Goal: Task Accomplishment & Management: Use online tool/utility

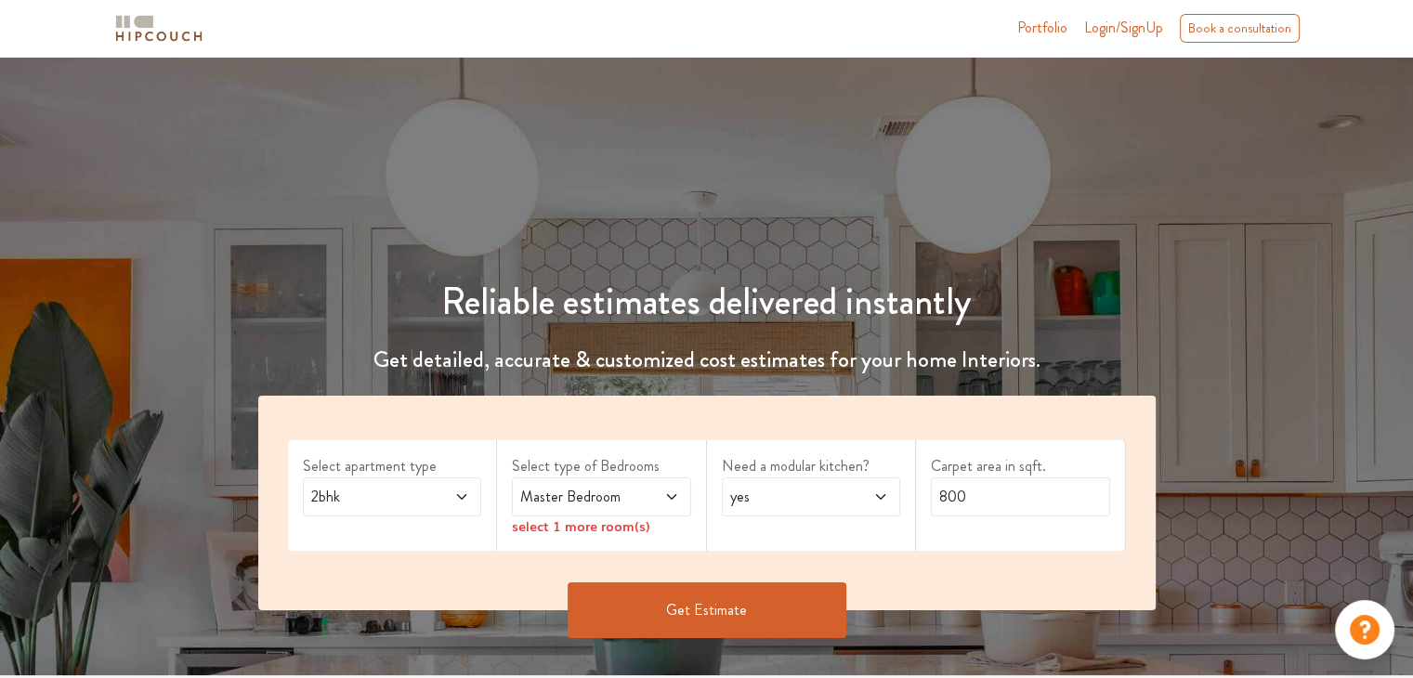
click at [466, 497] on icon at bounding box center [461, 497] width 15 height 15
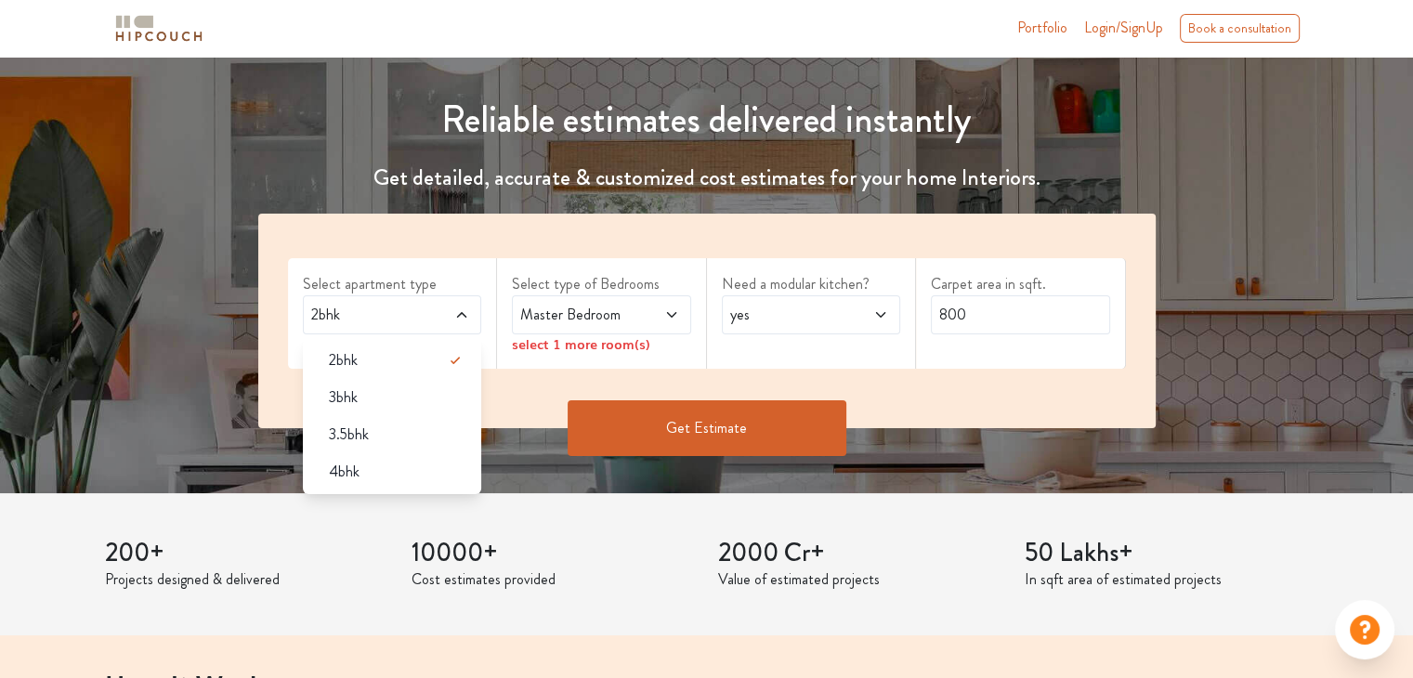
scroll to position [186, 0]
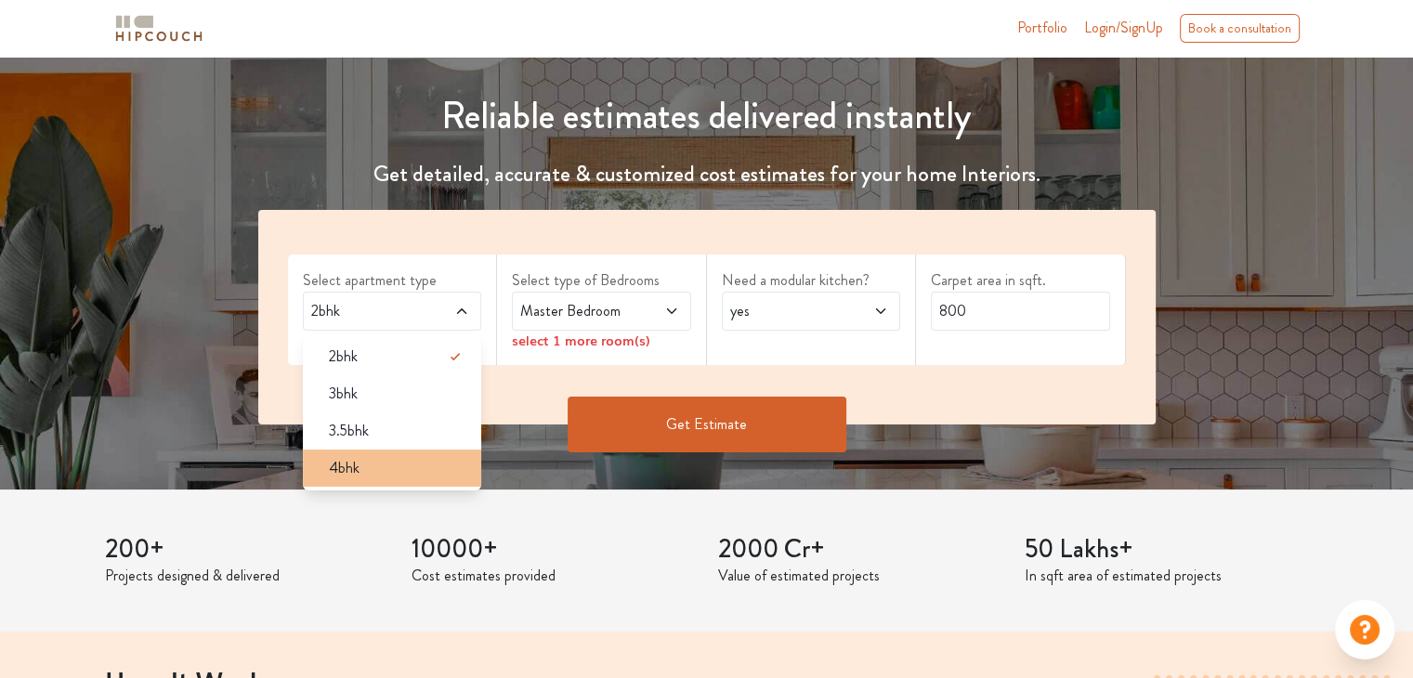
click at [335, 459] on span "4bhk" at bounding box center [344, 468] width 31 height 22
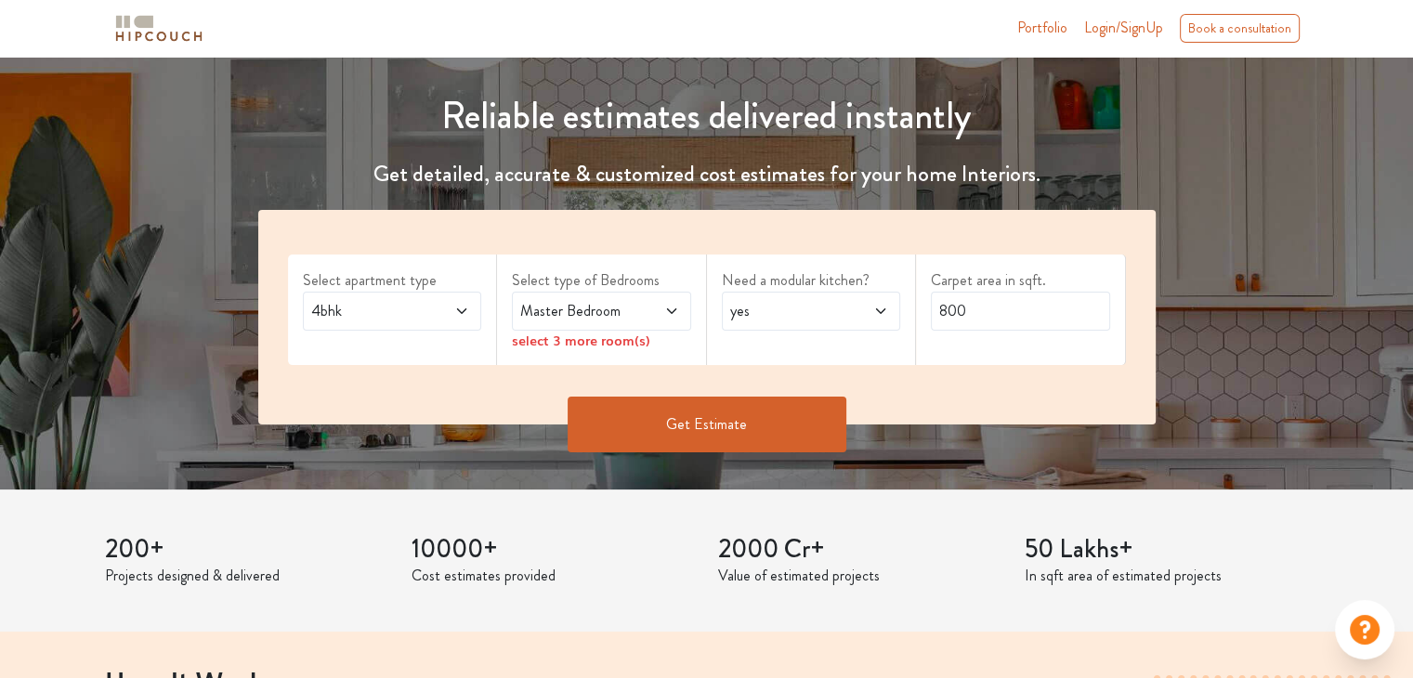
click at [594, 310] on span "Master Bedroom" at bounding box center [578, 311] width 122 height 22
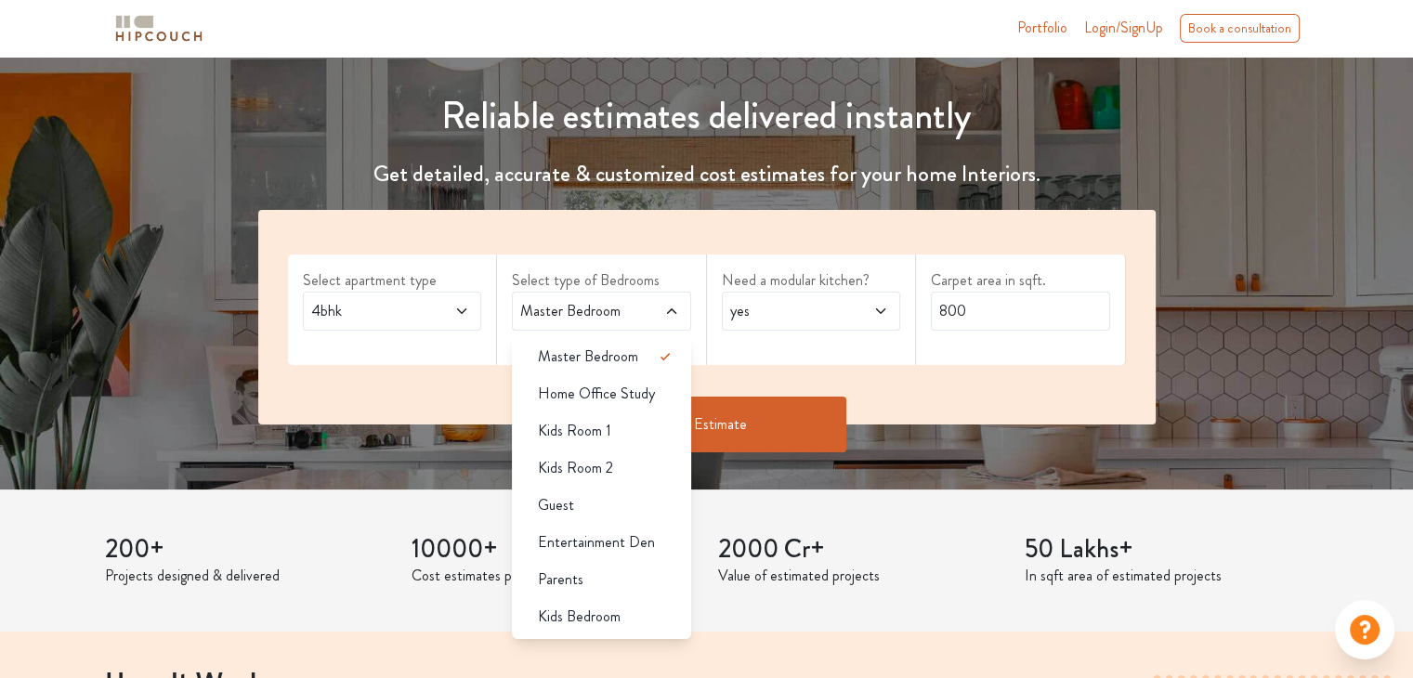
click at [589, 317] on span "Master Bedroom" at bounding box center [578, 311] width 122 height 22
click at [731, 355] on div "Need a modular kitchen? yes" at bounding box center [812, 310] width 210 height 111
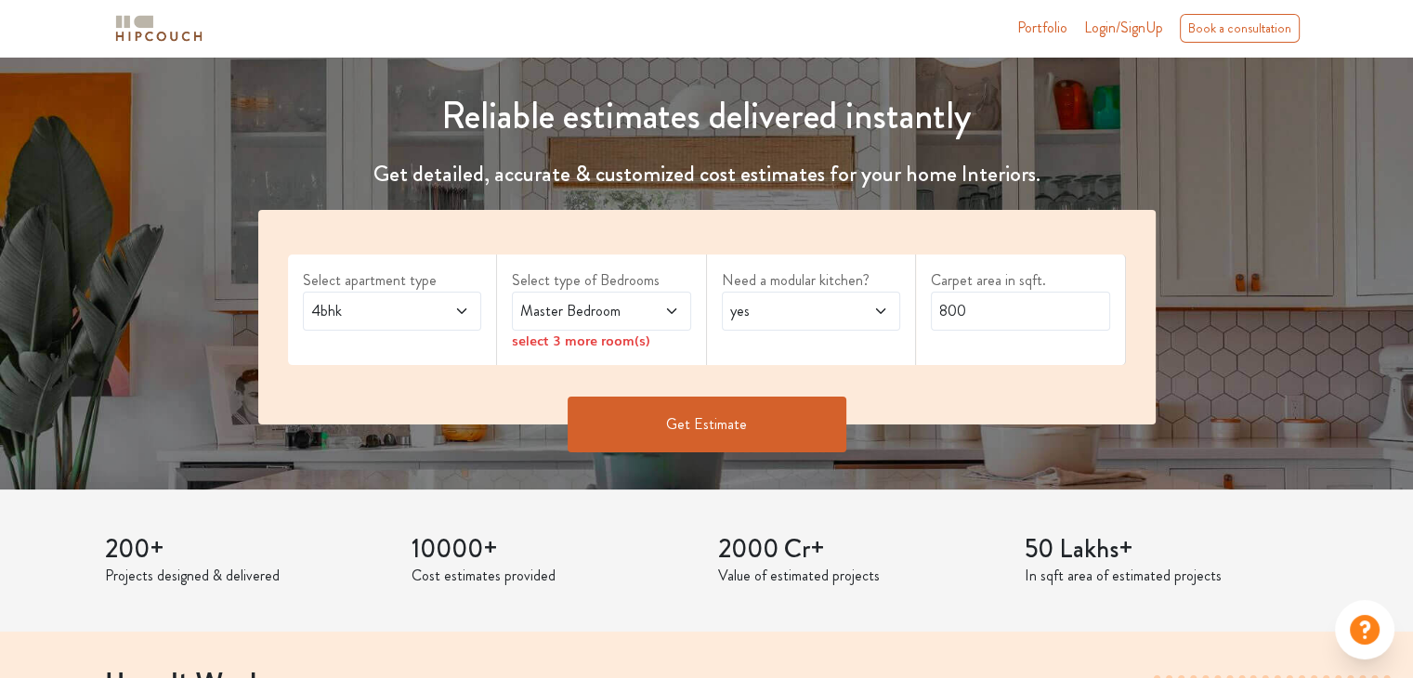
click at [624, 343] on div "select 3 more room(s)" at bounding box center [601, 341] width 179 height 20
click at [761, 321] on span "yes" at bounding box center [788, 311] width 122 height 22
click at [773, 398] on div "no" at bounding box center [817, 394] width 168 height 22
click at [996, 312] on input "800" at bounding box center [1020, 311] width 179 height 39
type input "8"
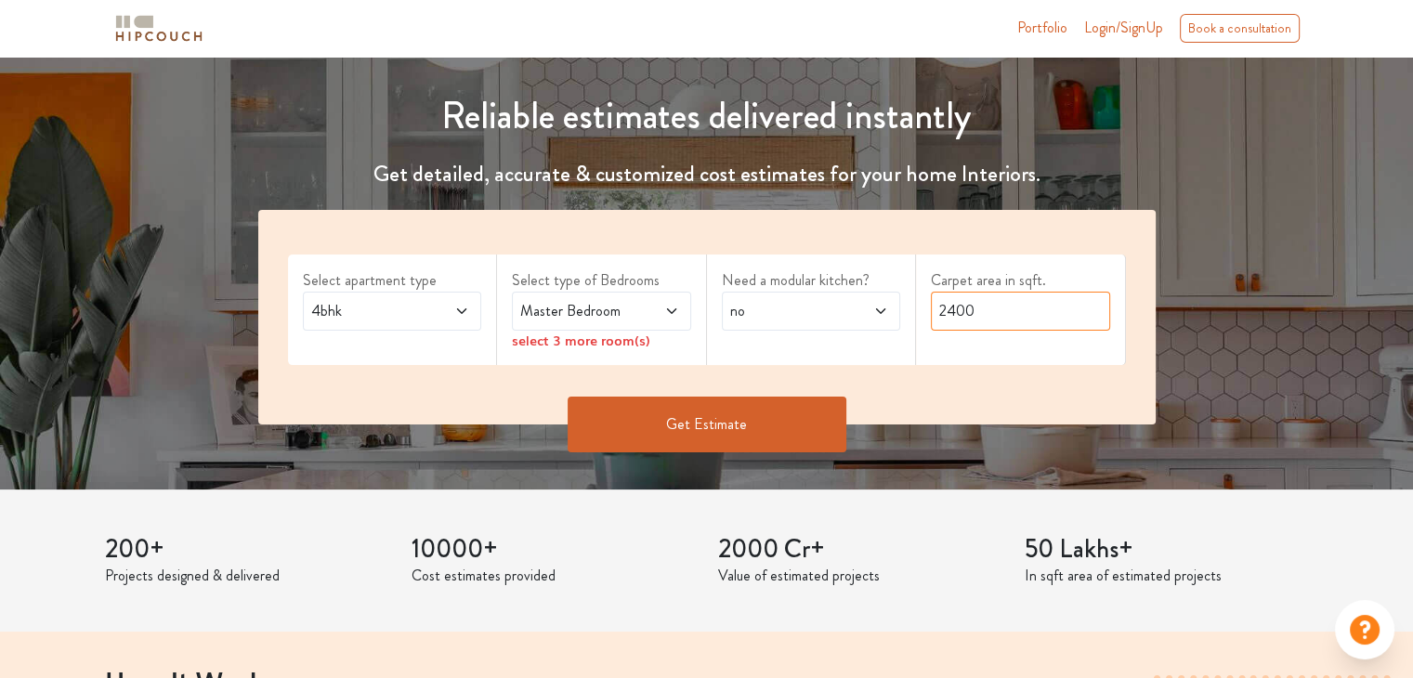
type input "2400"
click at [732, 405] on button "Get Estimate" at bounding box center [707, 425] width 279 height 56
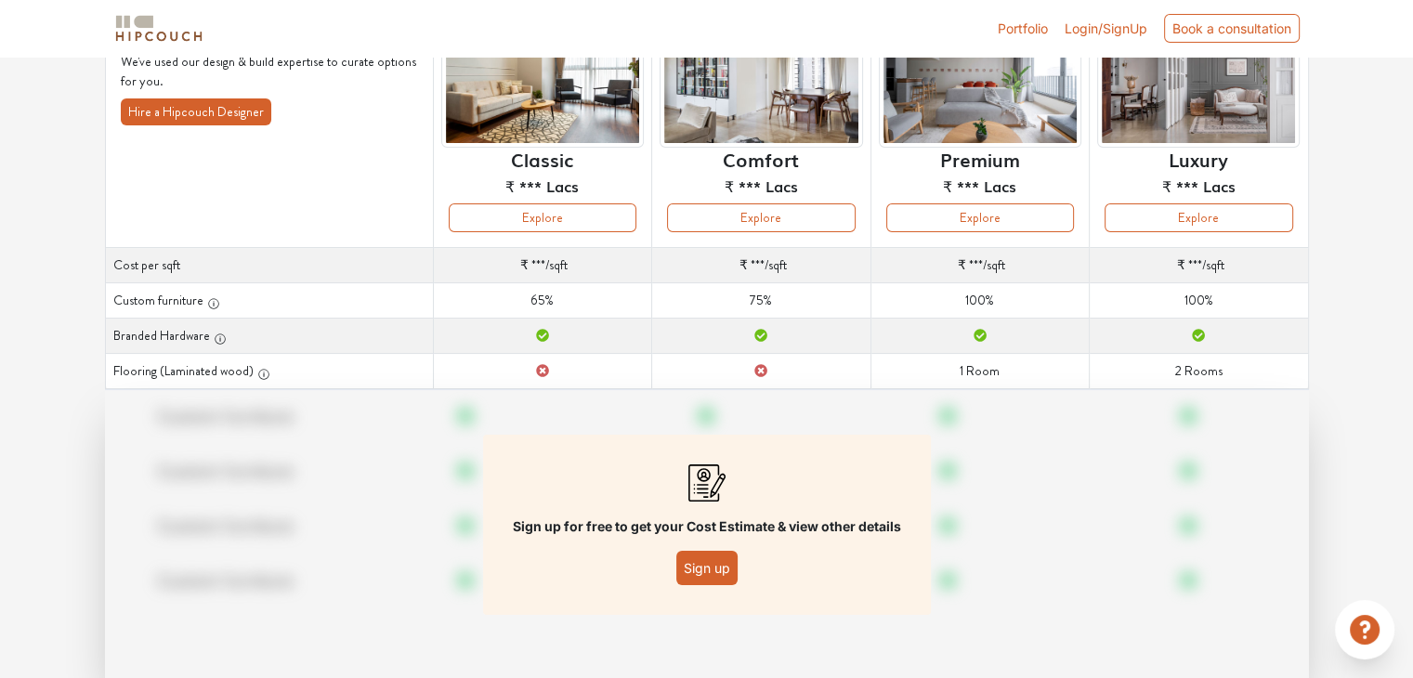
scroll to position [186, 0]
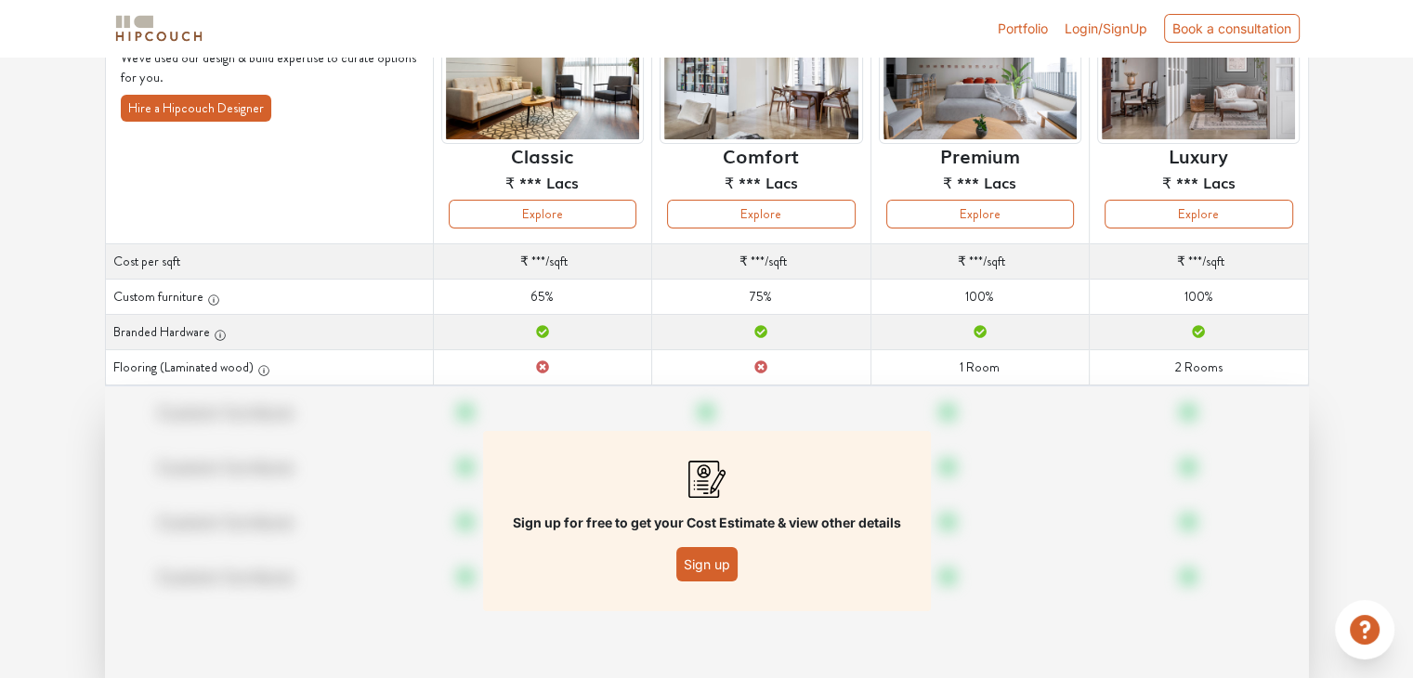
click at [706, 559] on button "Sign up" at bounding box center [707, 564] width 61 height 34
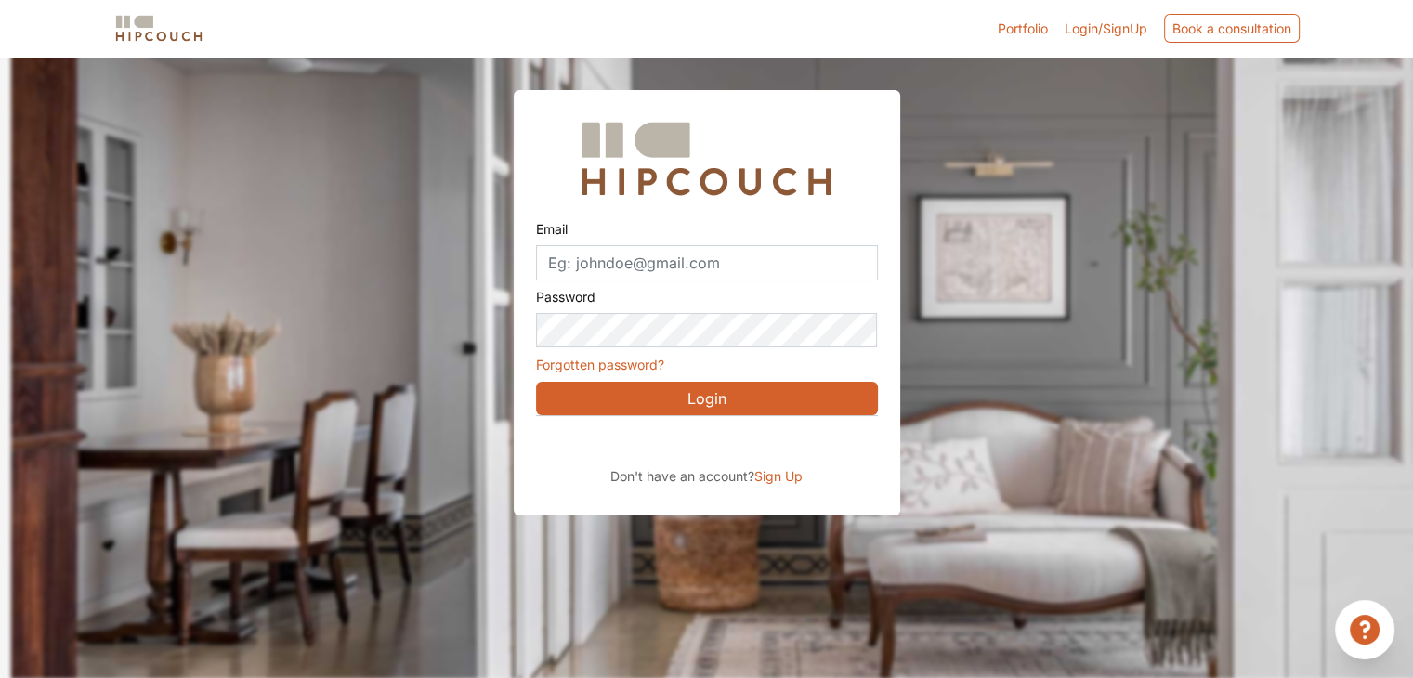
click at [1040, 246] on div at bounding box center [717, 340] width 1413 height 678
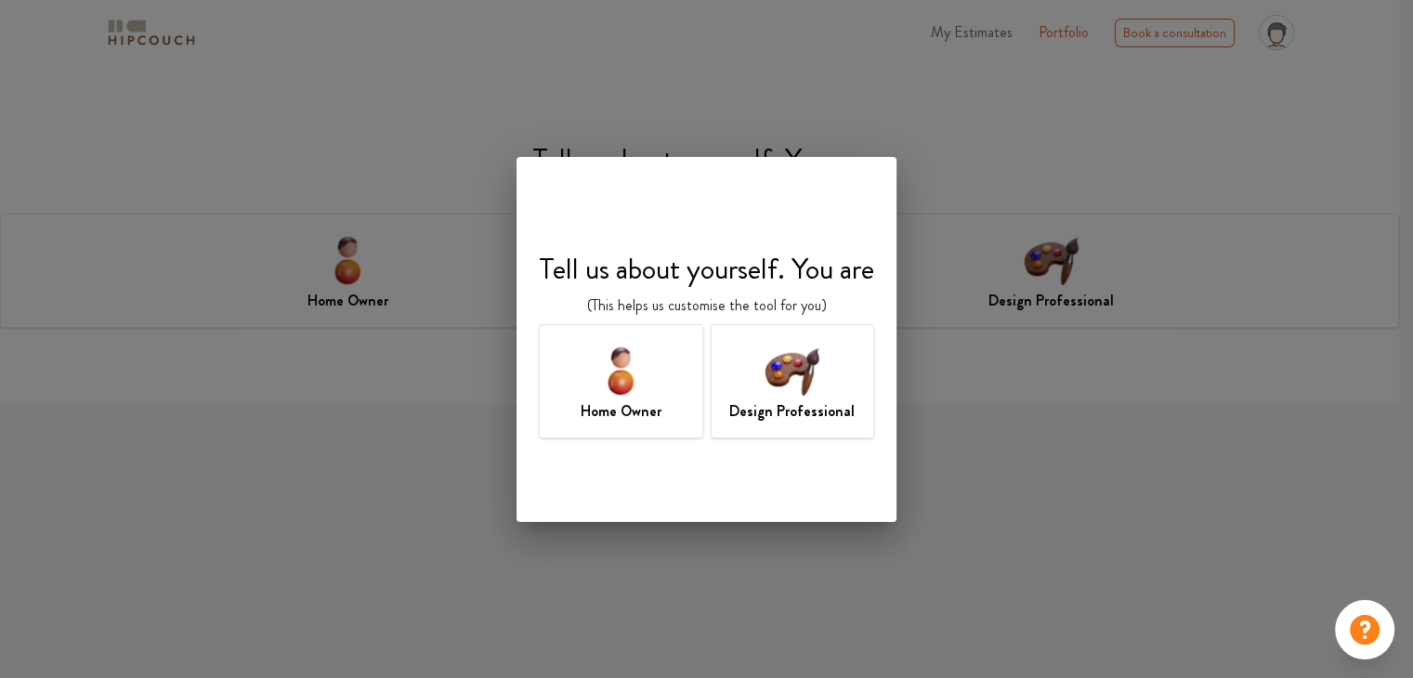
click at [768, 406] on h7 "Design Professional" at bounding box center [791, 412] width 125 height 22
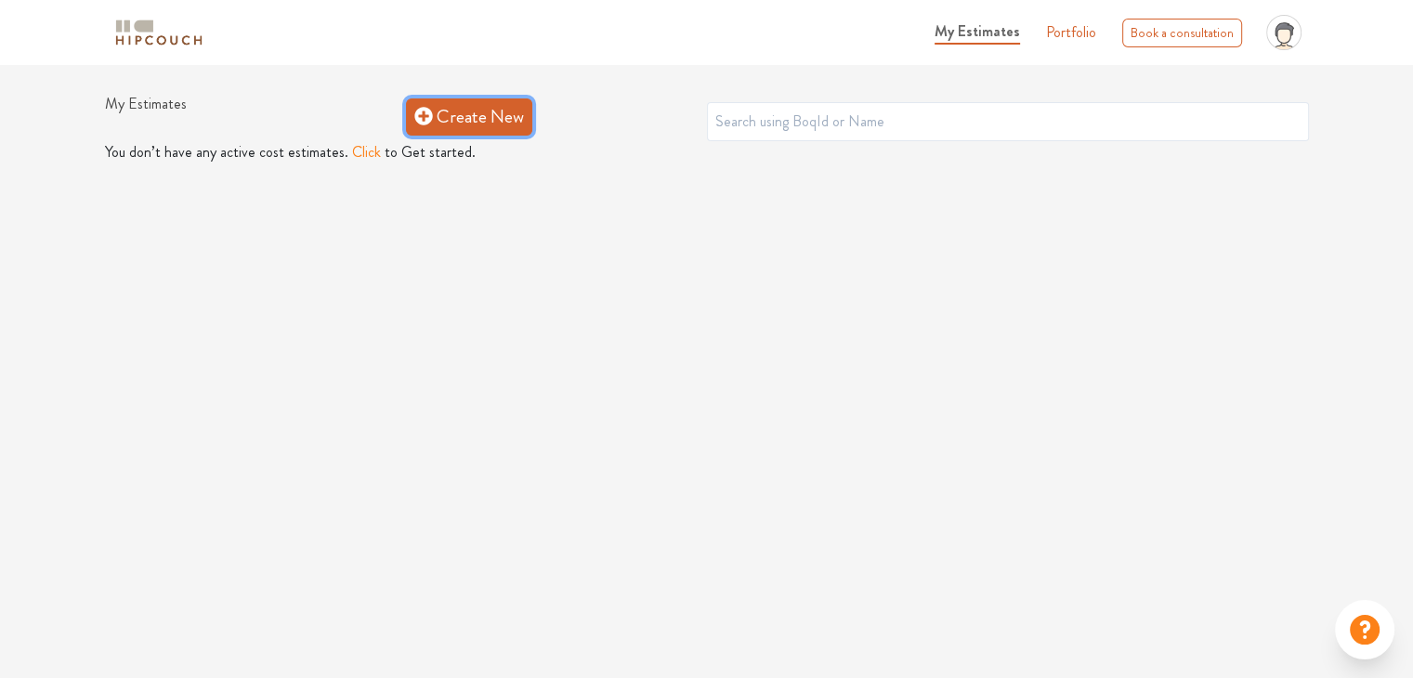
click at [476, 120] on link "Create New" at bounding box center [469, 117] width 126 height 37
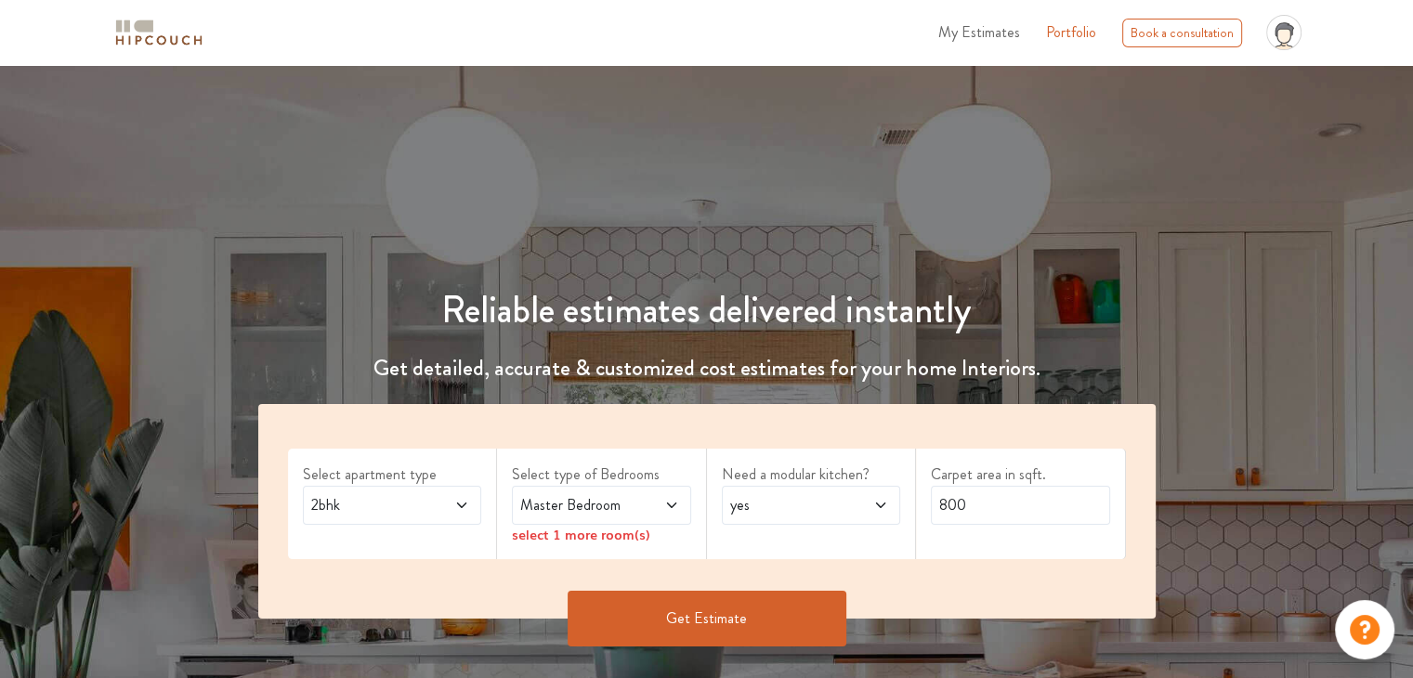
click at [387, 492] on div "2bhk" at bounding box center [392, 505] width 179 height 39
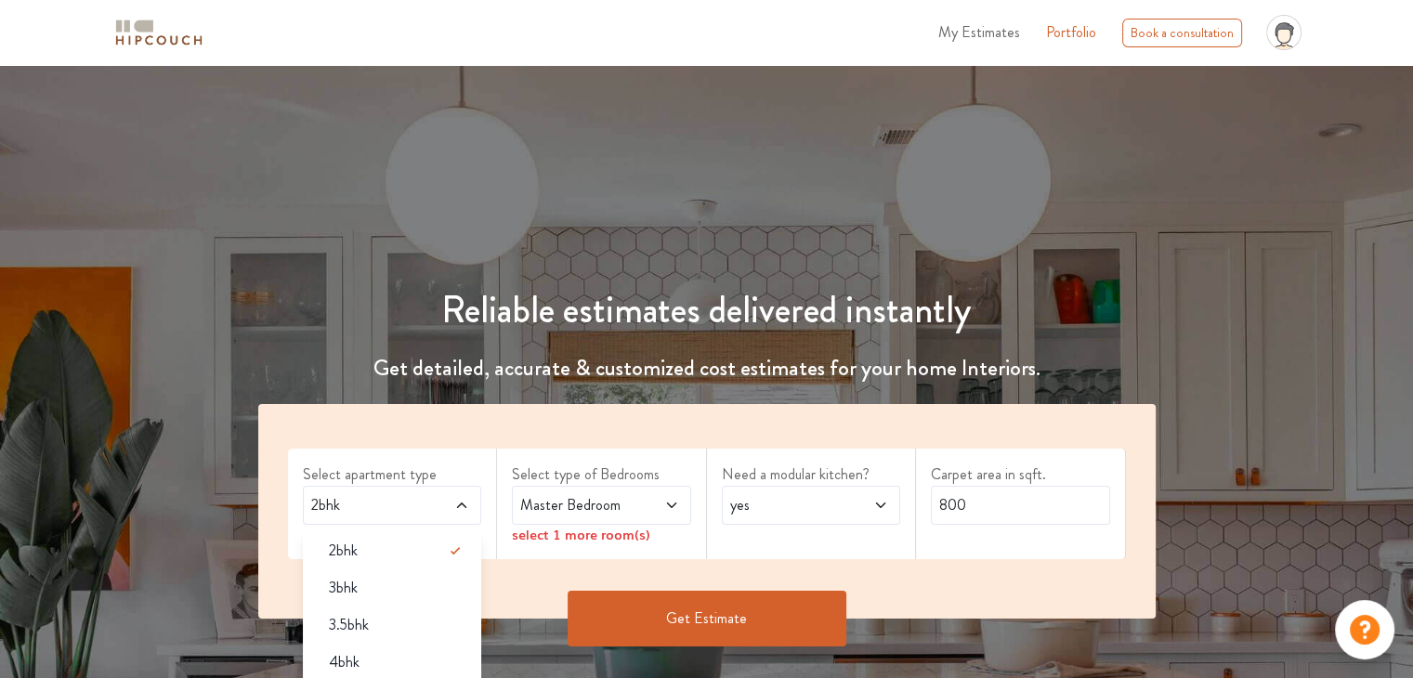
click at [360, 663] on div "4bhk" at bounding box center [398, 662] width 168 height 22
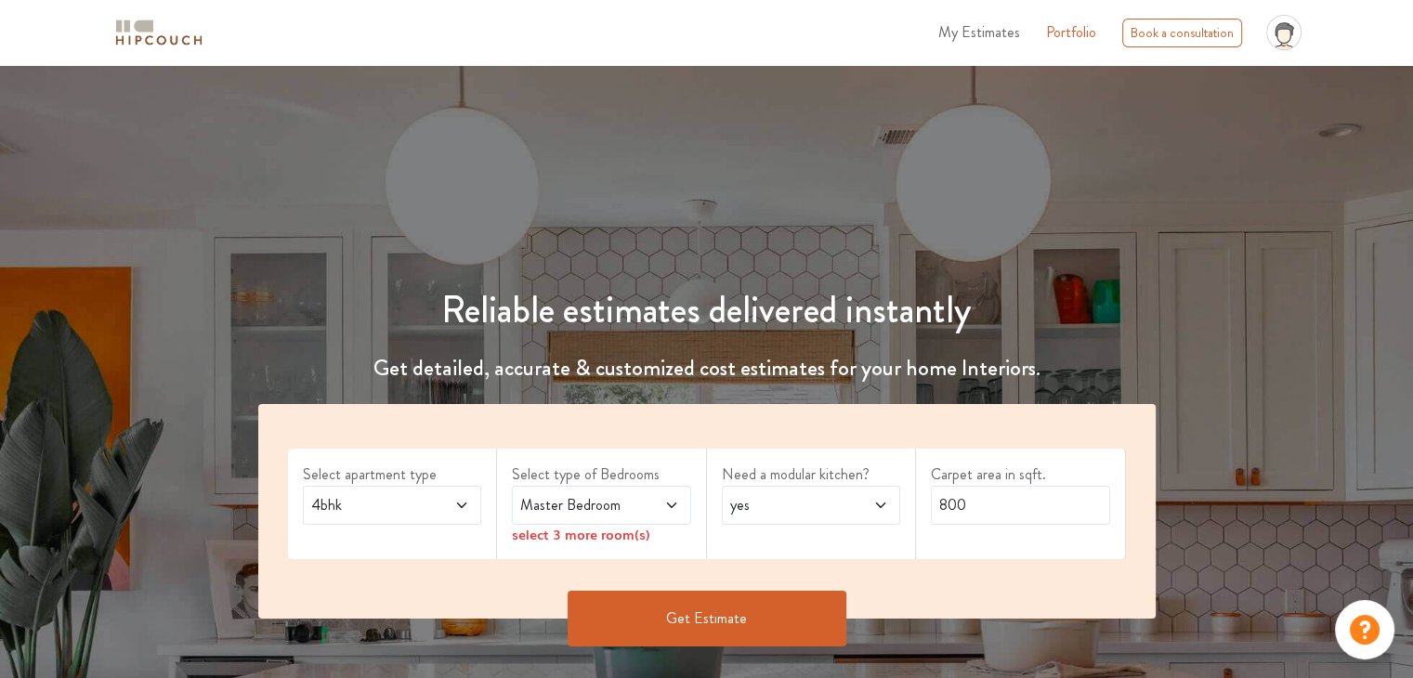
click at [635, 509] on span "Master Bedroom" at bounding box center [578, 505] width 122 height 22
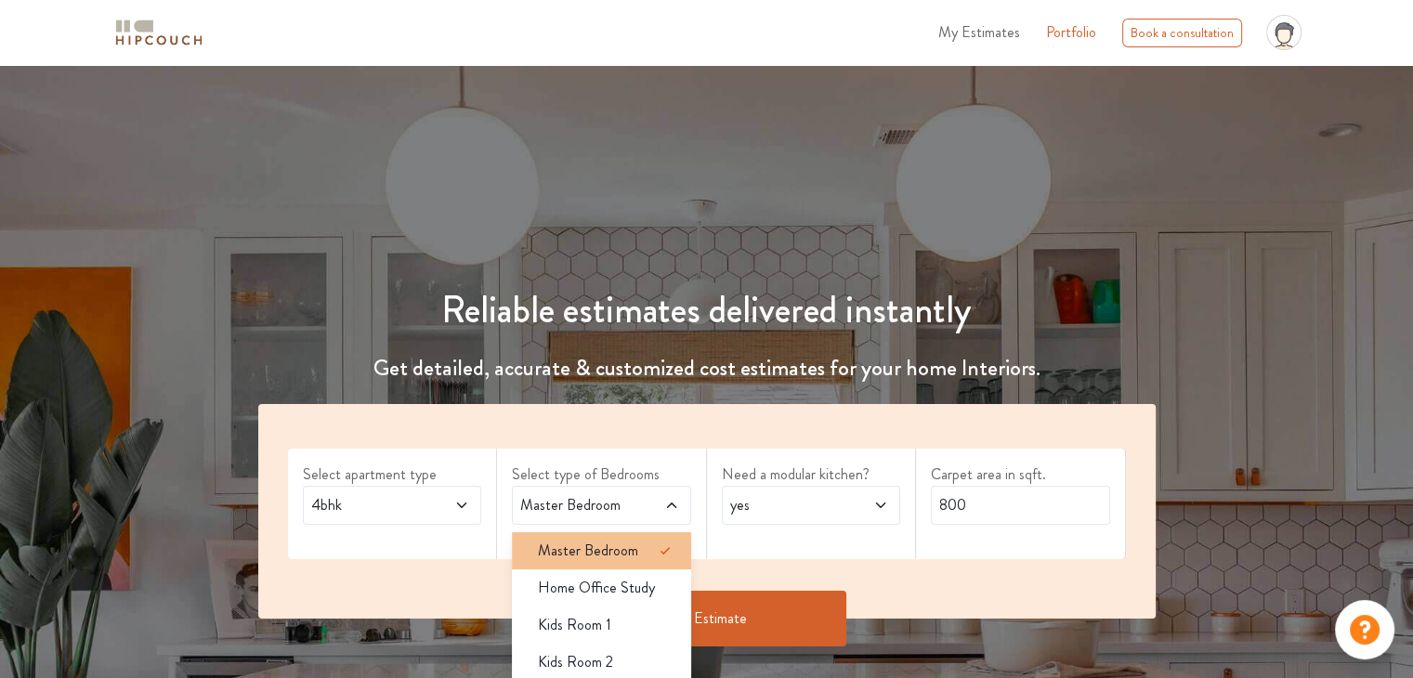
click at [610, 549] on span "Master Bedroom" at bounding box center [588, 551] width 100 height 22
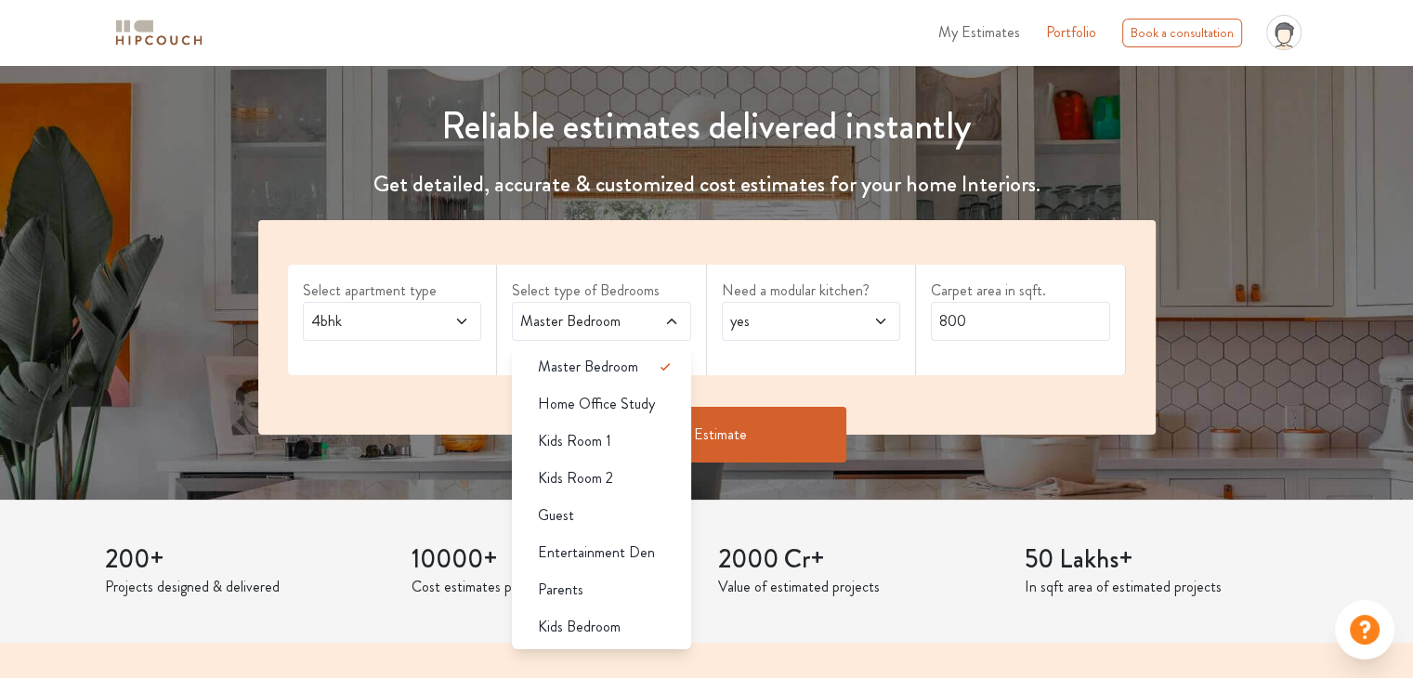
scroll to position [186, 0]
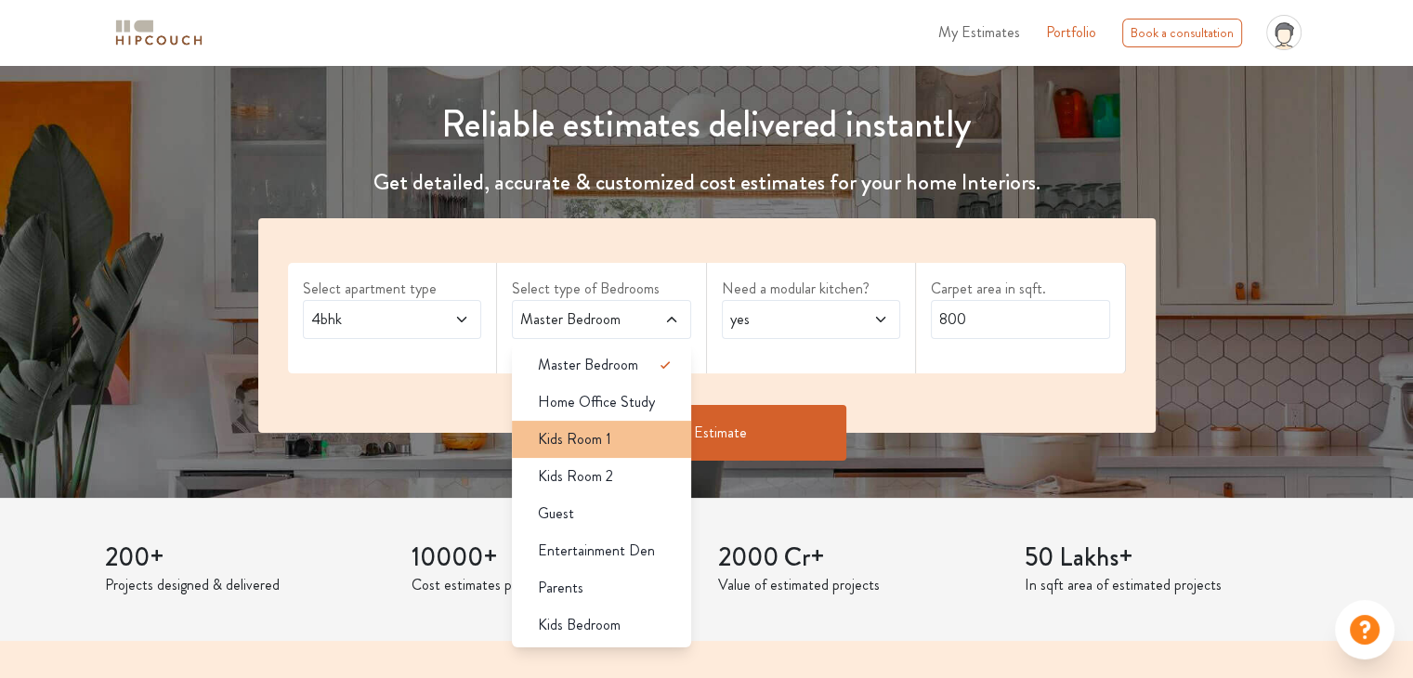
click at [622, 448] on div "Kids Room 1" at bounding box center [607, 439] width 168 height 22
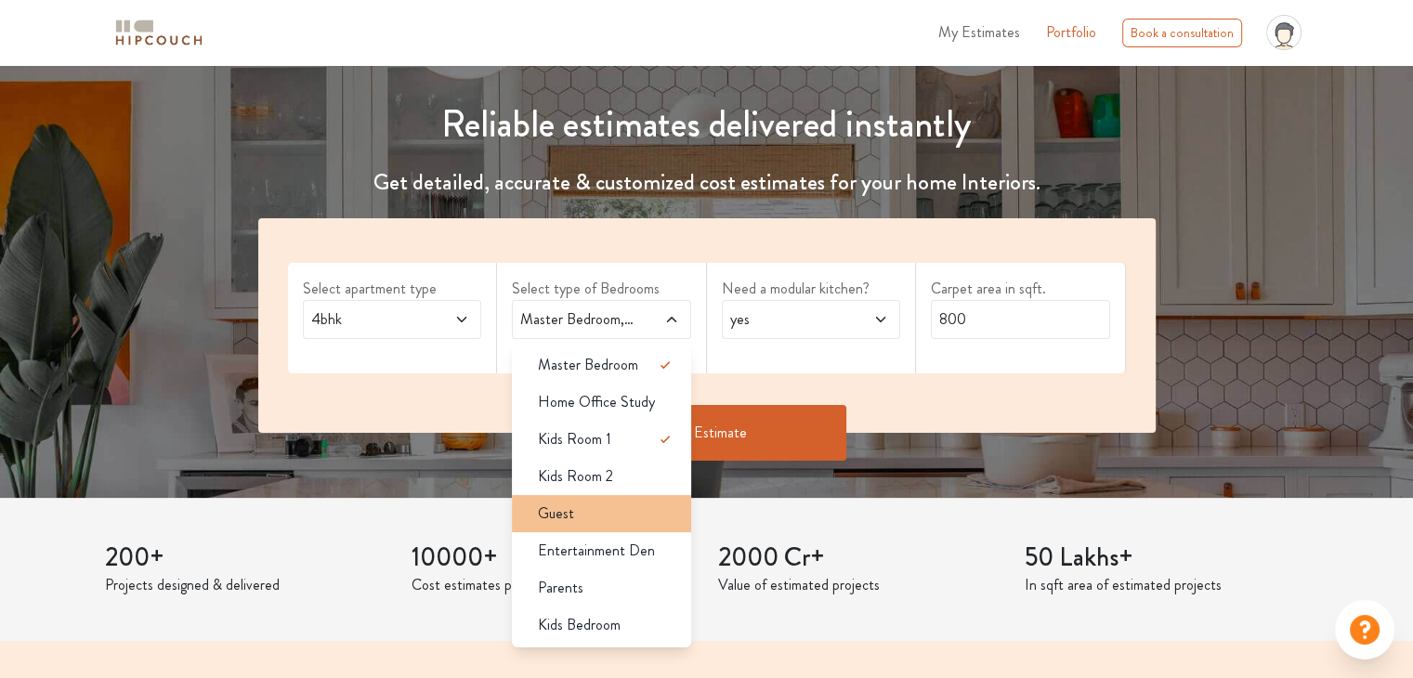
click at [580, 516] on div "Guest" at bounding box center [607, 514] width 168 height 22
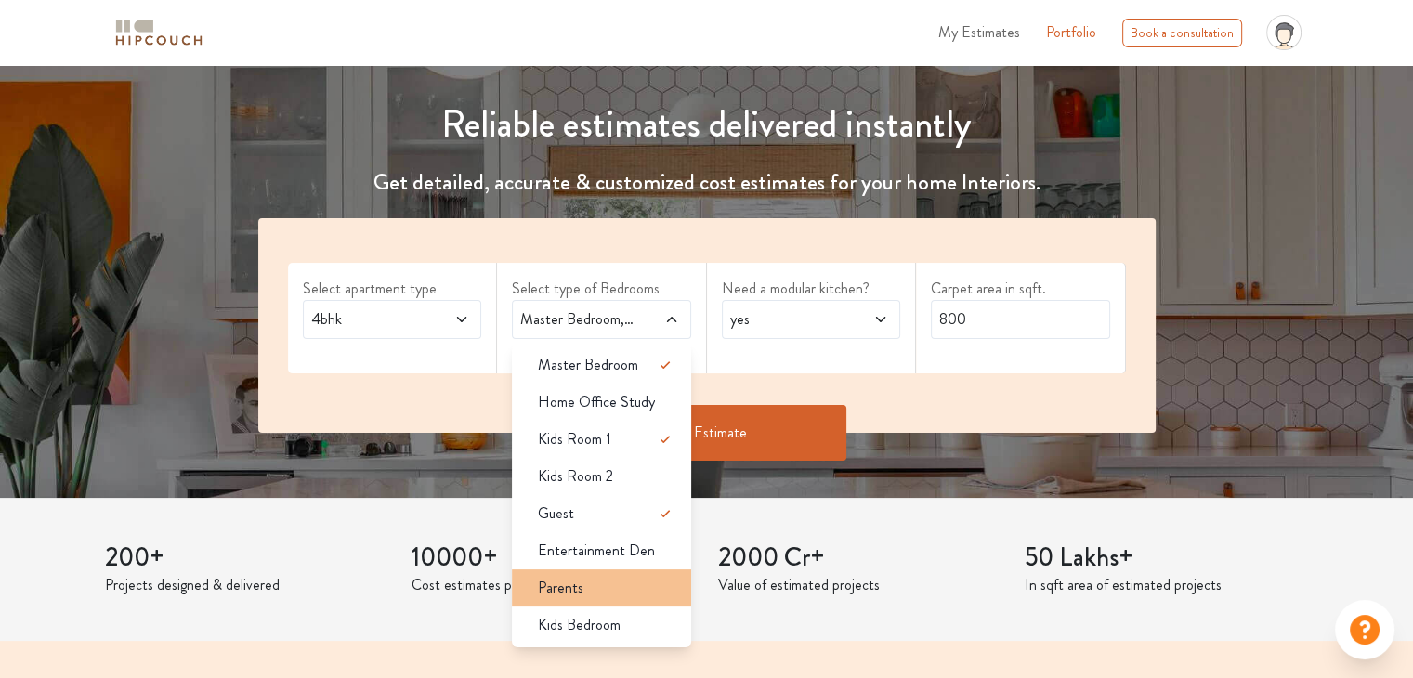
click at [618, 585] on div "Parents" at bounding box center [607, 588] width 168 height 22
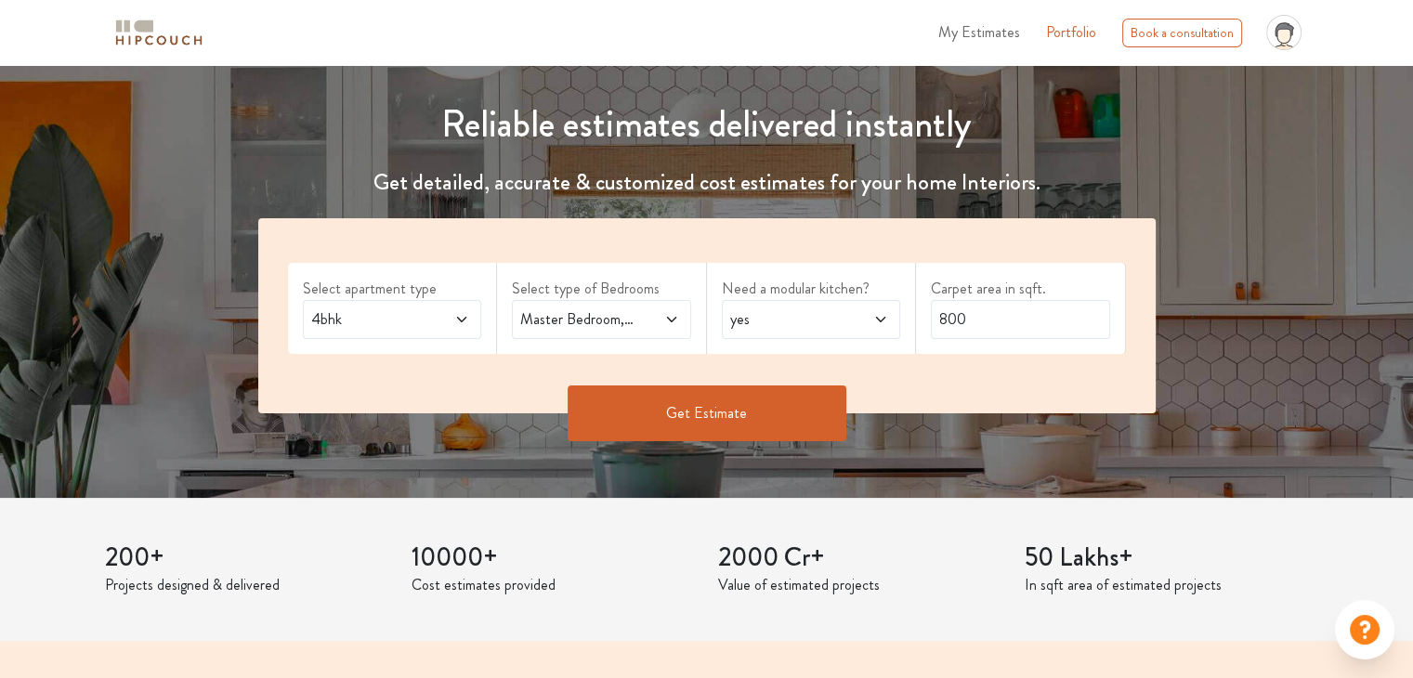
click at [646, 322] on span at bounding box center [658, 320] width 41 height 22
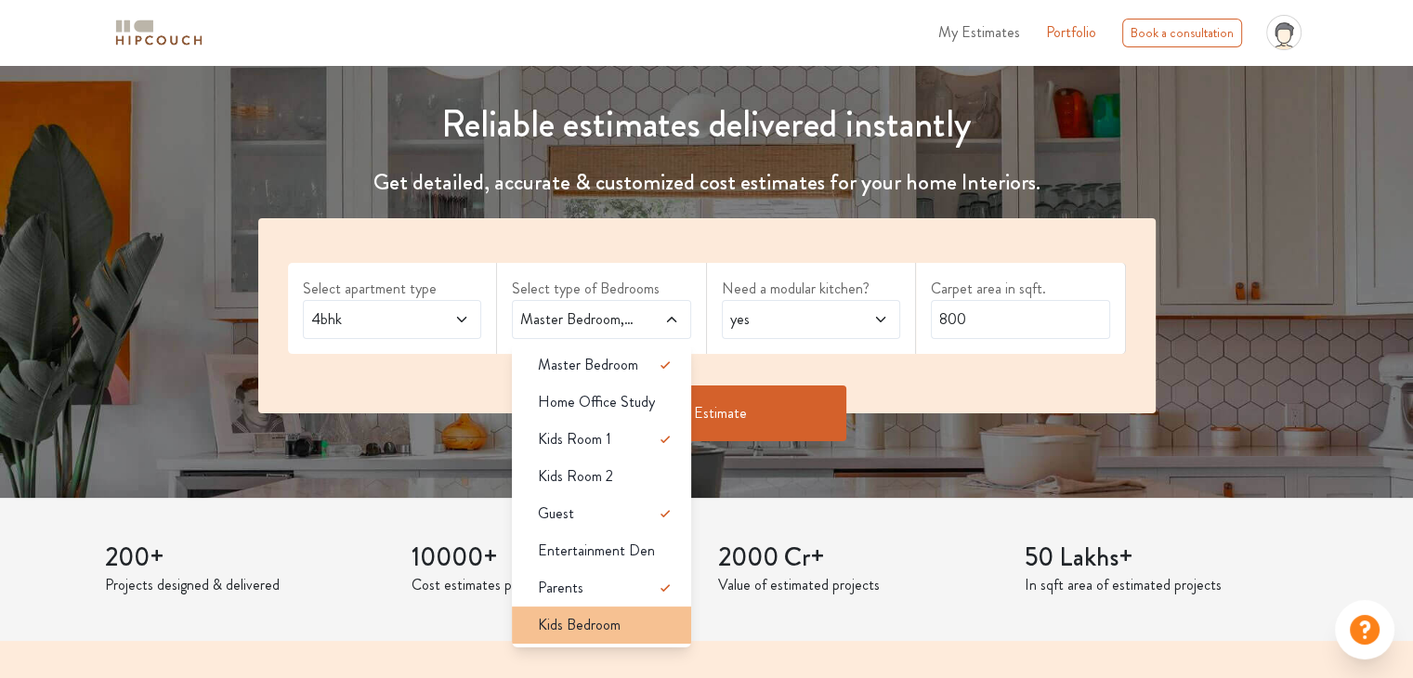
click at [639, 625] on div "Kids Bedroom" at bounding box center [607, 625] width 168 height 22
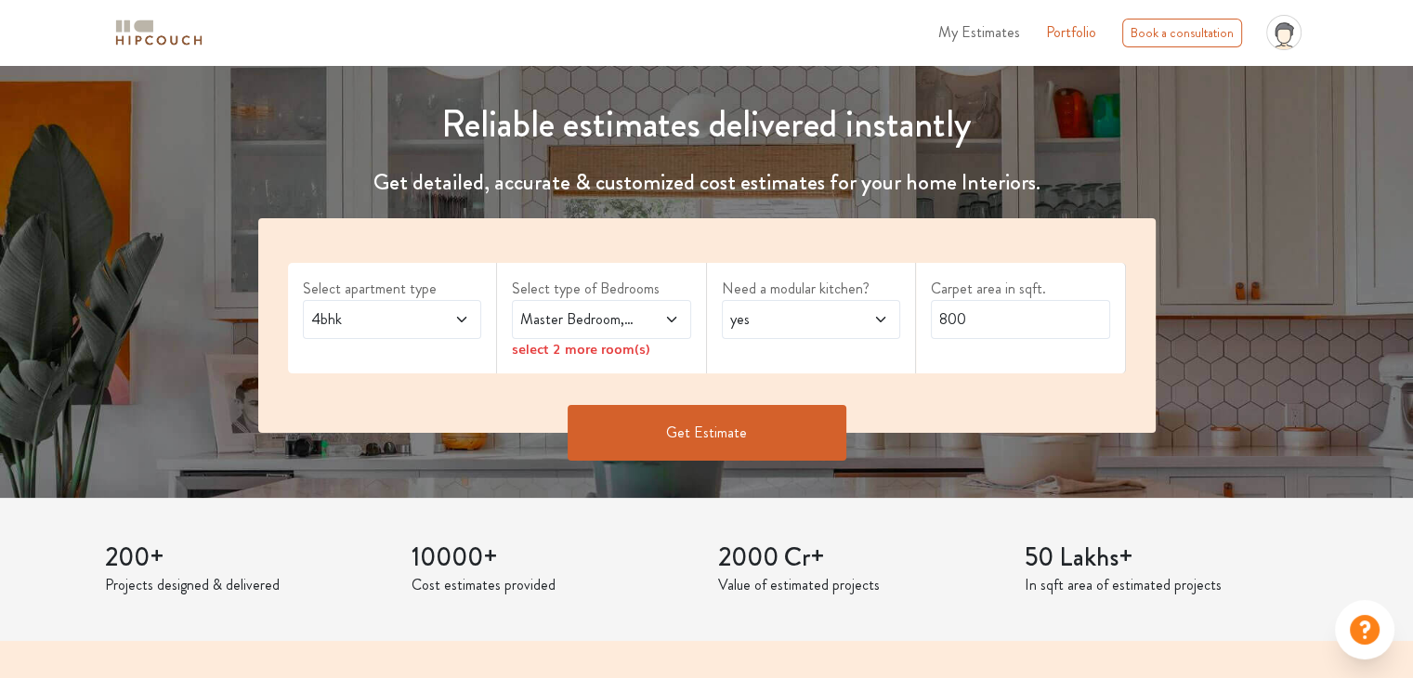
click at [624, 314] on span "Master Bedroom,Kids Bedroom" at bounding box center [578, 320] width 122 height 22
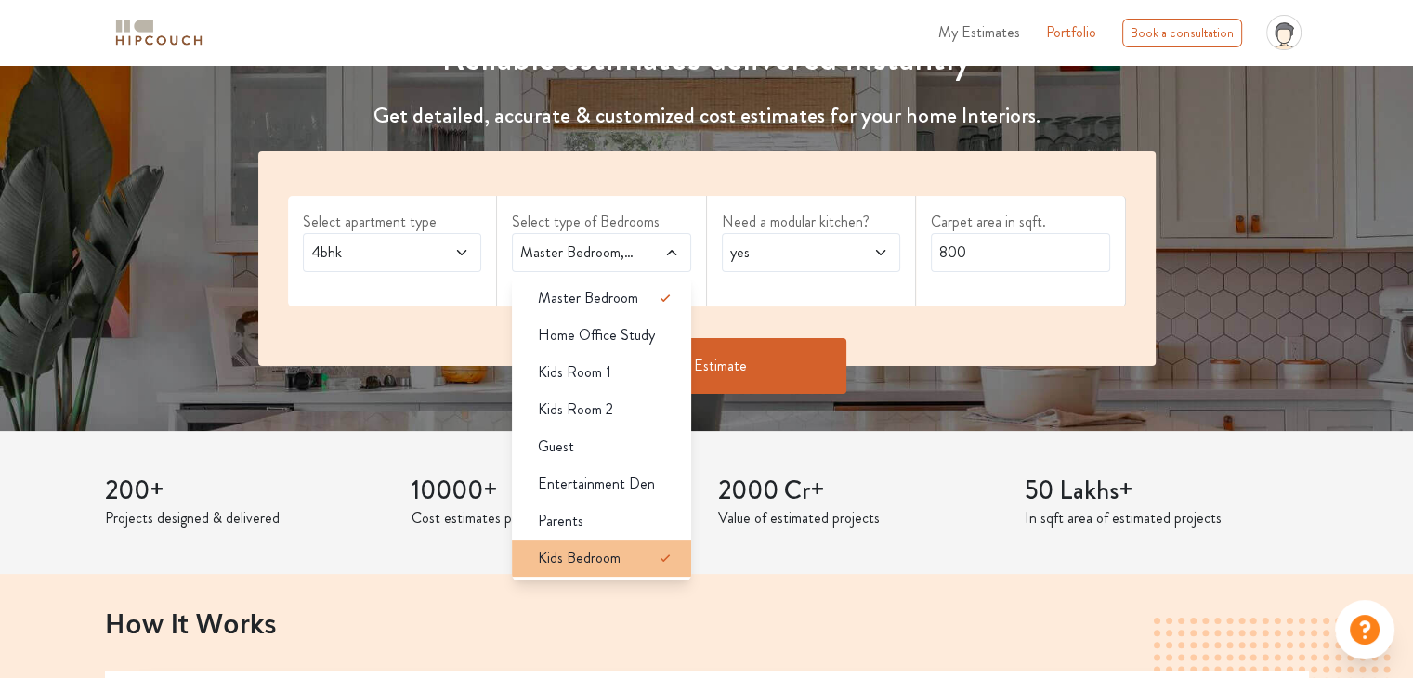
scroll to position [279, 0]
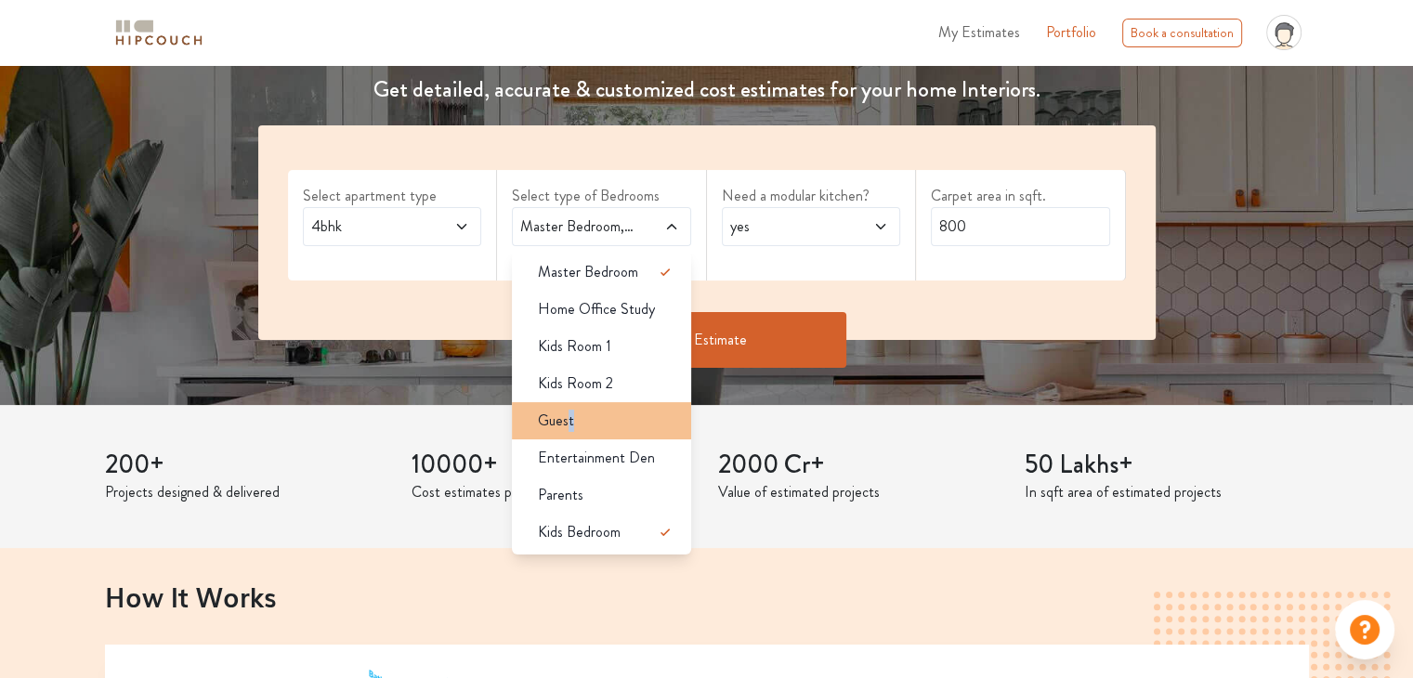
click at [570, 413] on span "Guest" at bounding box center [556, 421] width 36 height 22
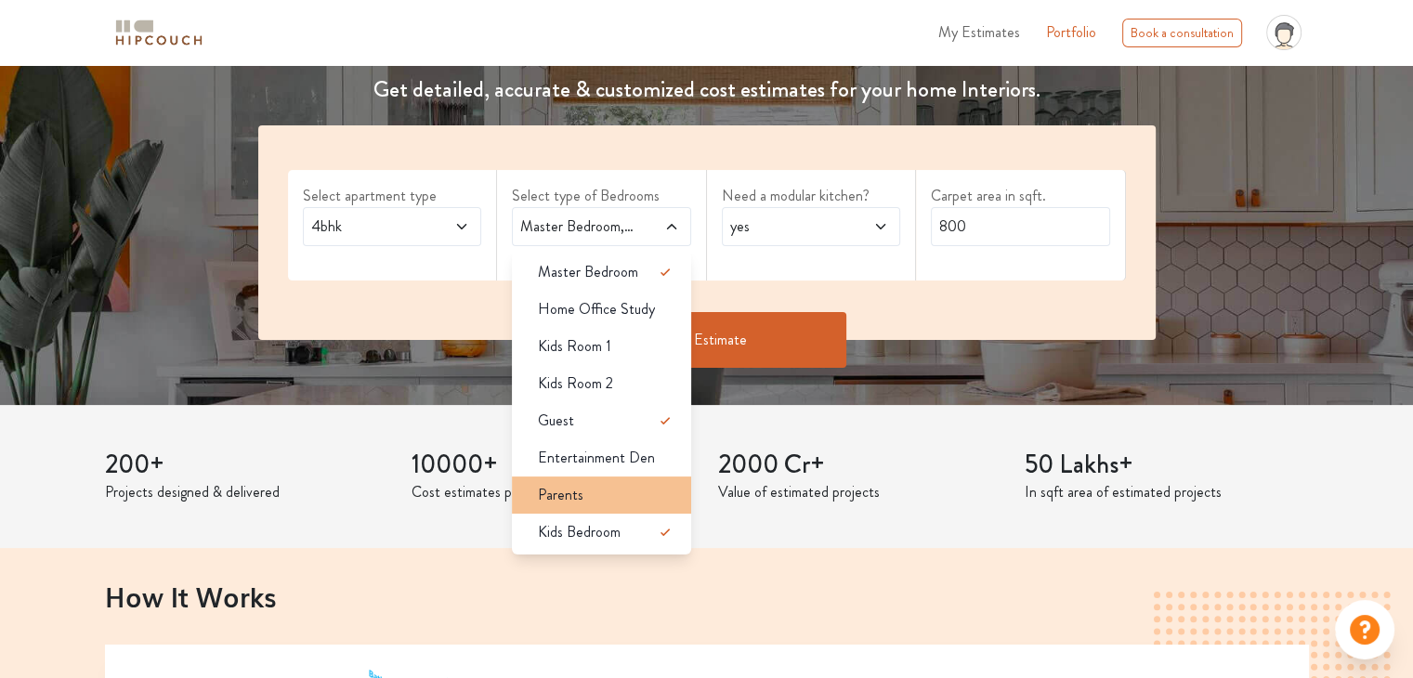
click at [615, 494] on div "Parents" at bounding box center [607, 495] width 168 height 22
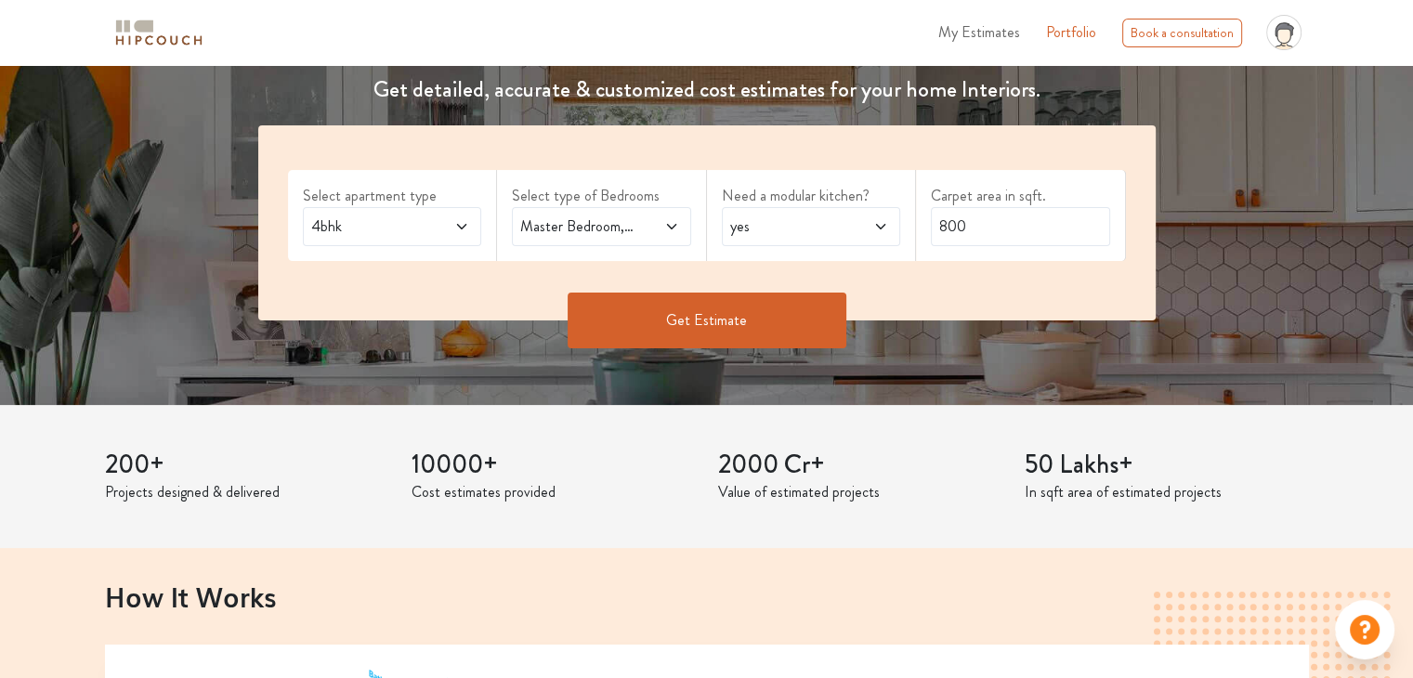
click at [764, 239] on div "yes" at bounding box center [811, 226] width 179 height 39
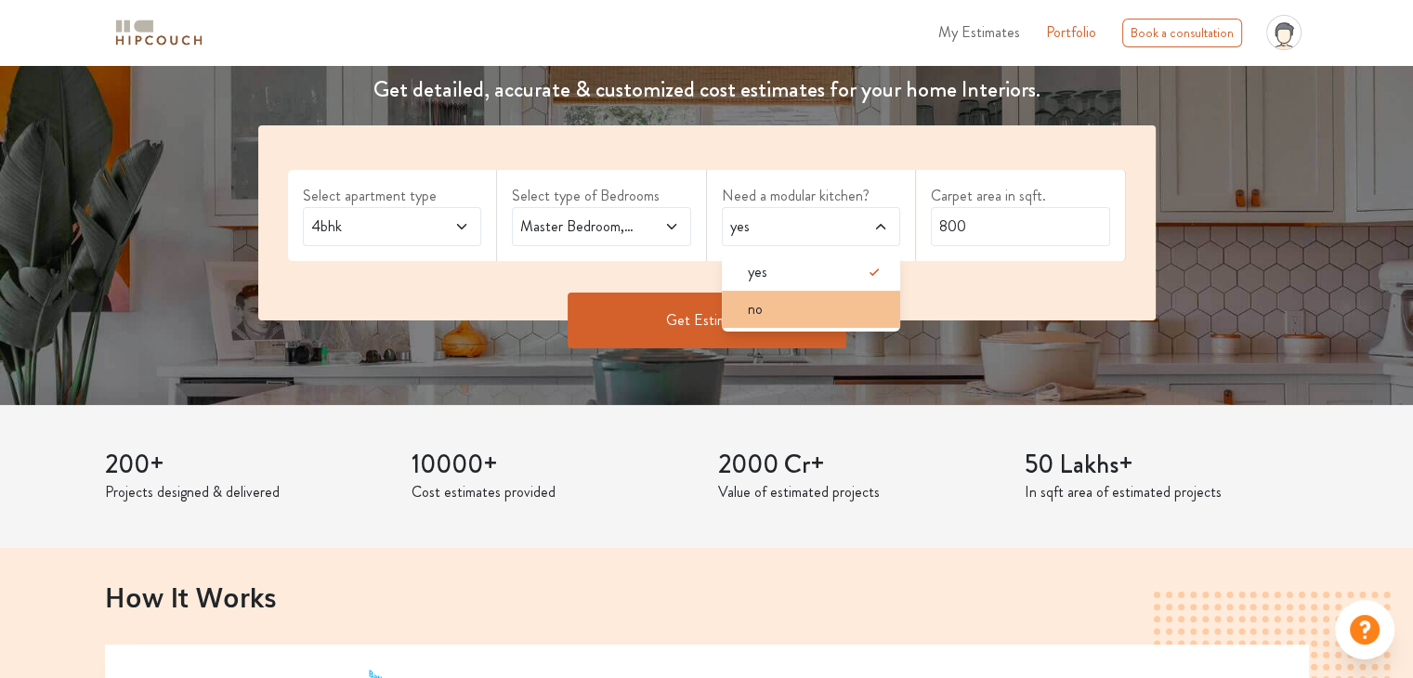
click at [755, 306] on span "no" at bounding box center [755, 309] width 15 height 22
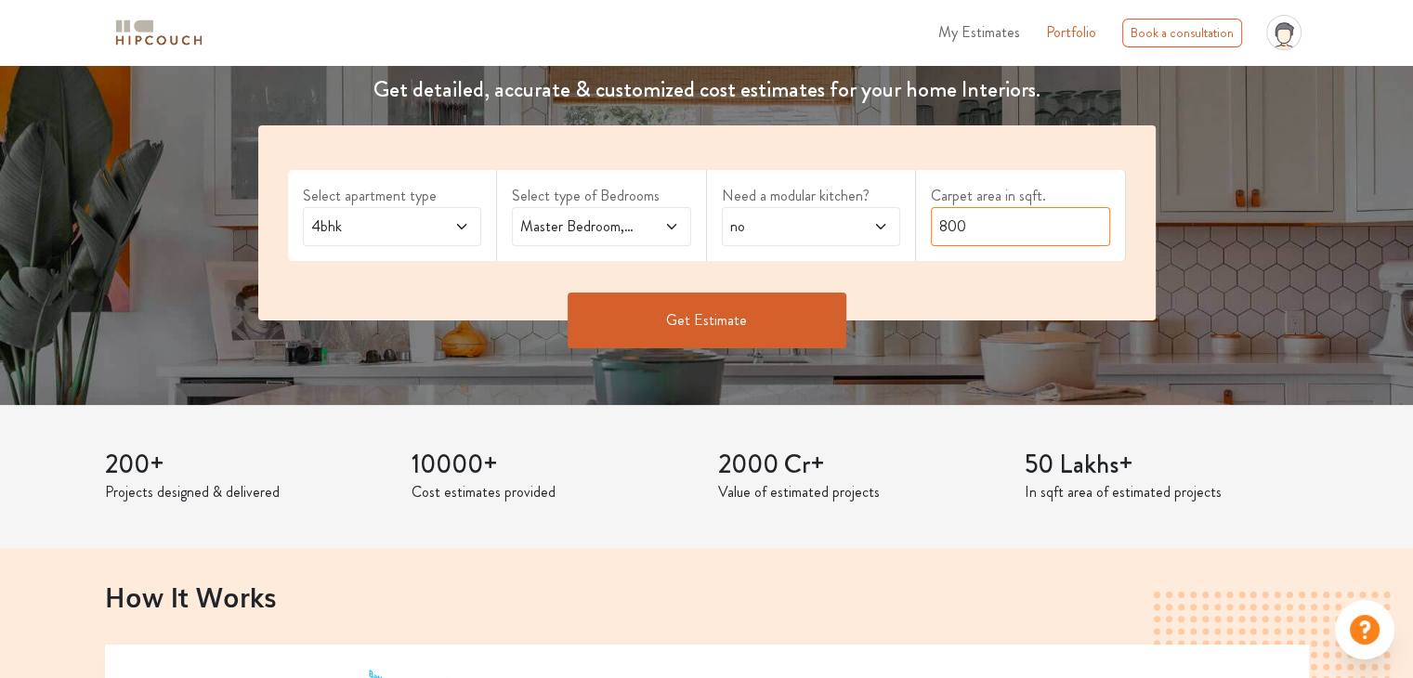
click at [989, 219] on input "800" at bounding box center [1020, 226] width 179 height 39
type input "8"
type input "2400"
click at [596, 328] on button "Get Estimate" at bounding box center [707, 321] width 279 height 56
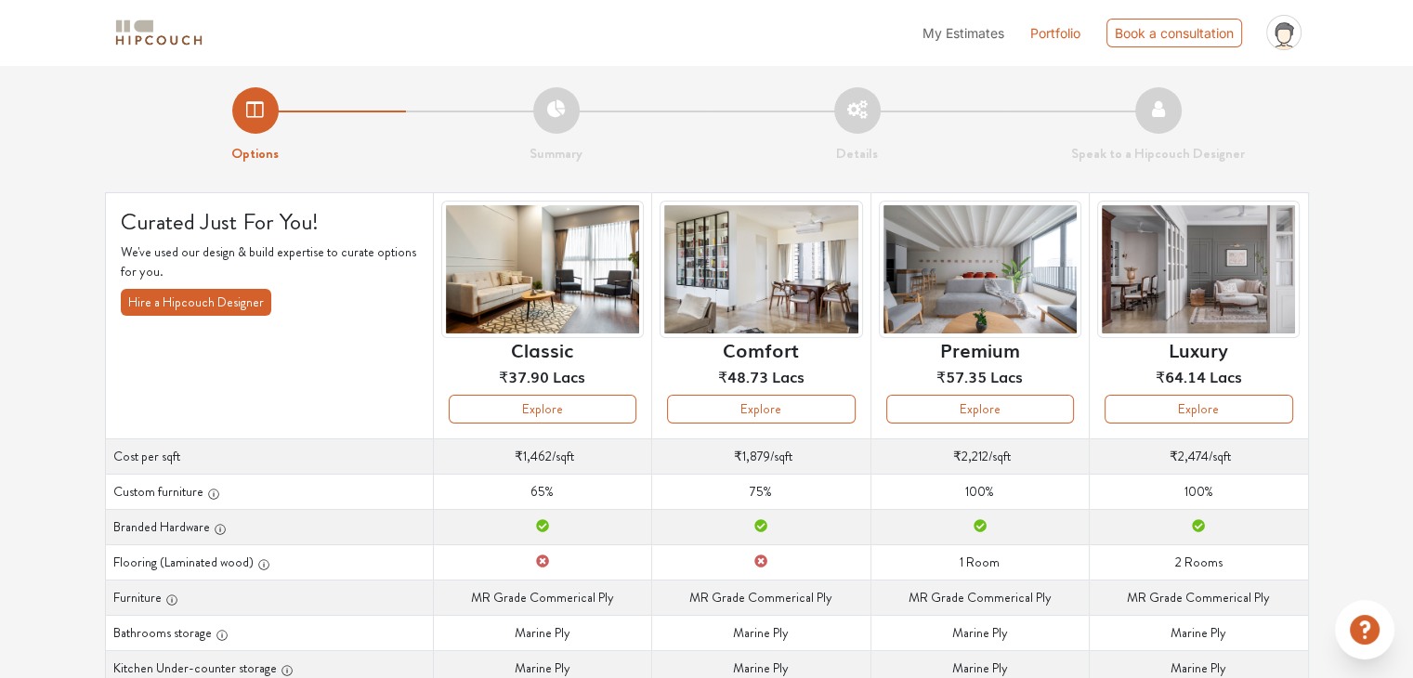
click at [218, 536] on th "Branded Hardware" at bounding box center [269, 526] width 328 height 35
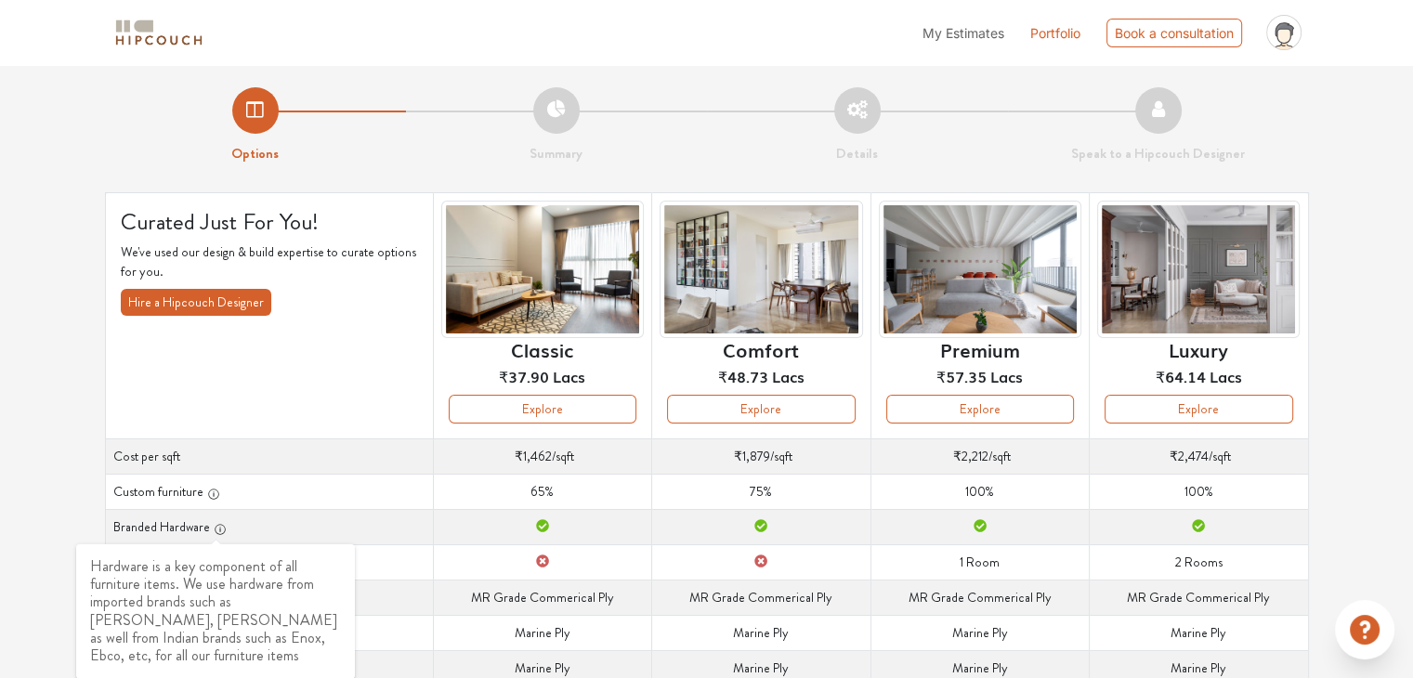
click at [219, 532] on icon "button" at bounding box center [219, 529] width 1 height 5
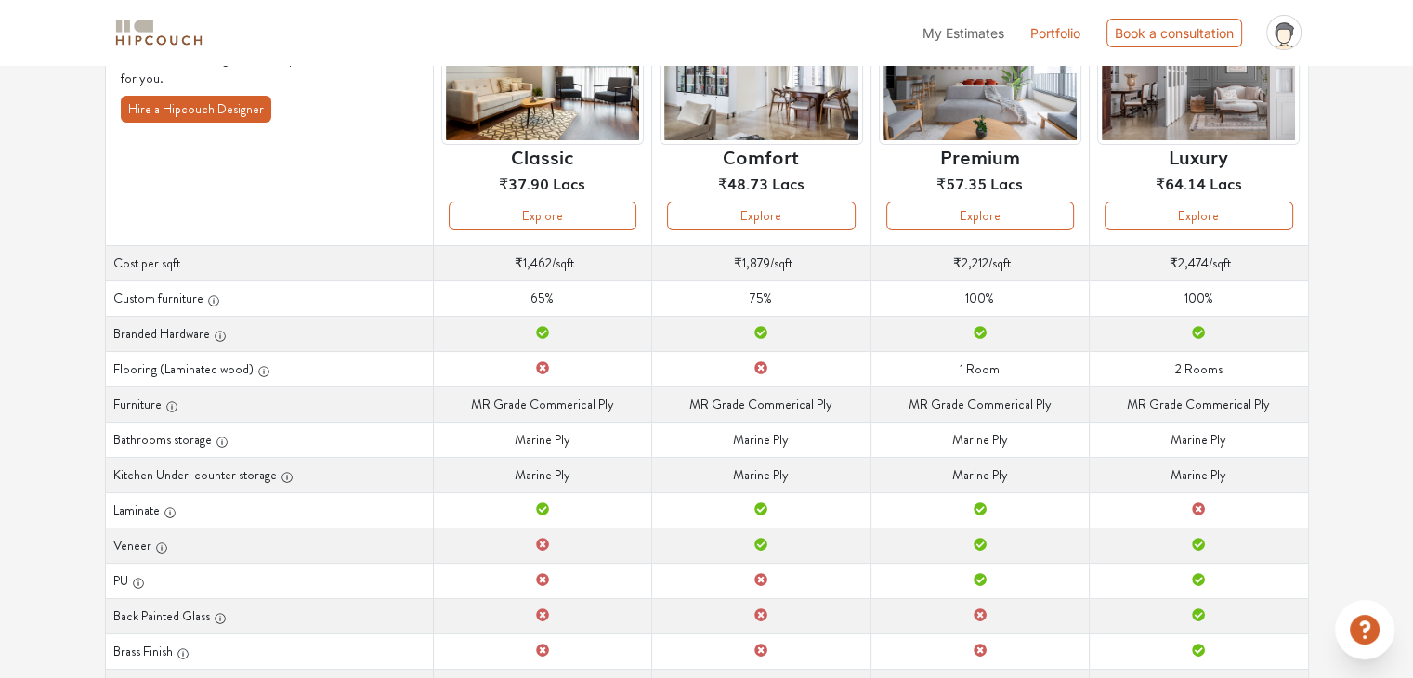
scroll to position [125, 0]
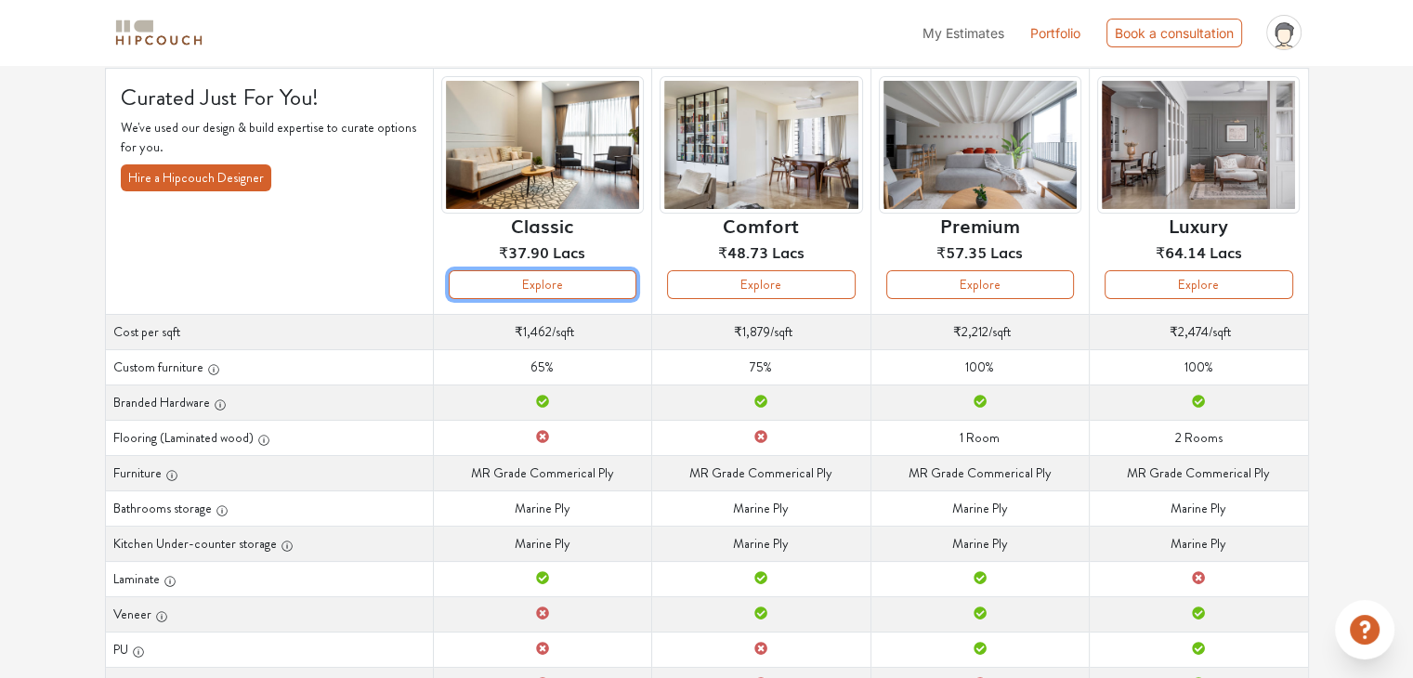
drag, startPoint x: 518, startPoint y: 285, endPoint x: 506, endPoint y: 285, distance: 11.2
click at [506, 285] on button "Explore" at bounding box center [543, 284] width 188 height 29
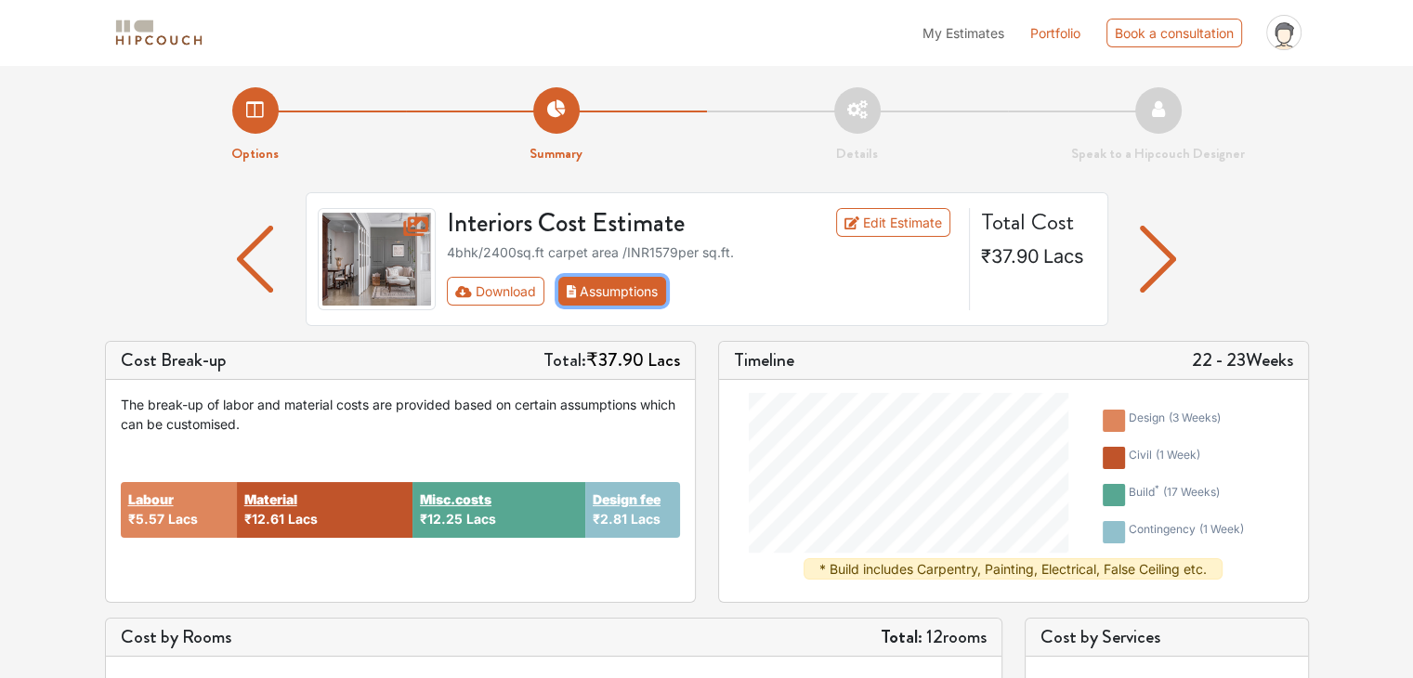
click at [621, 292] on button "Assumptions" at bounding box center [612, 291] width 109 height 29
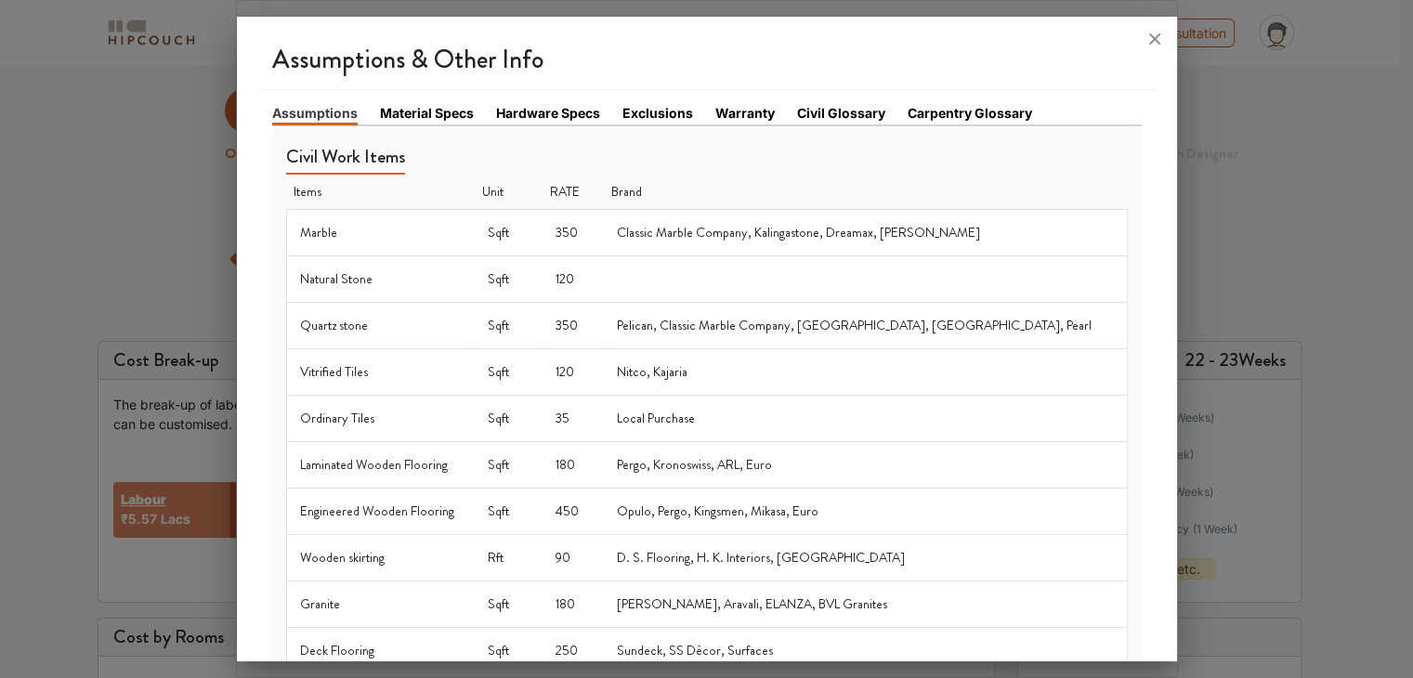
click at [534, 107] on link "Hardware Specs" at bounding box center [548, 113] width 104 height 20
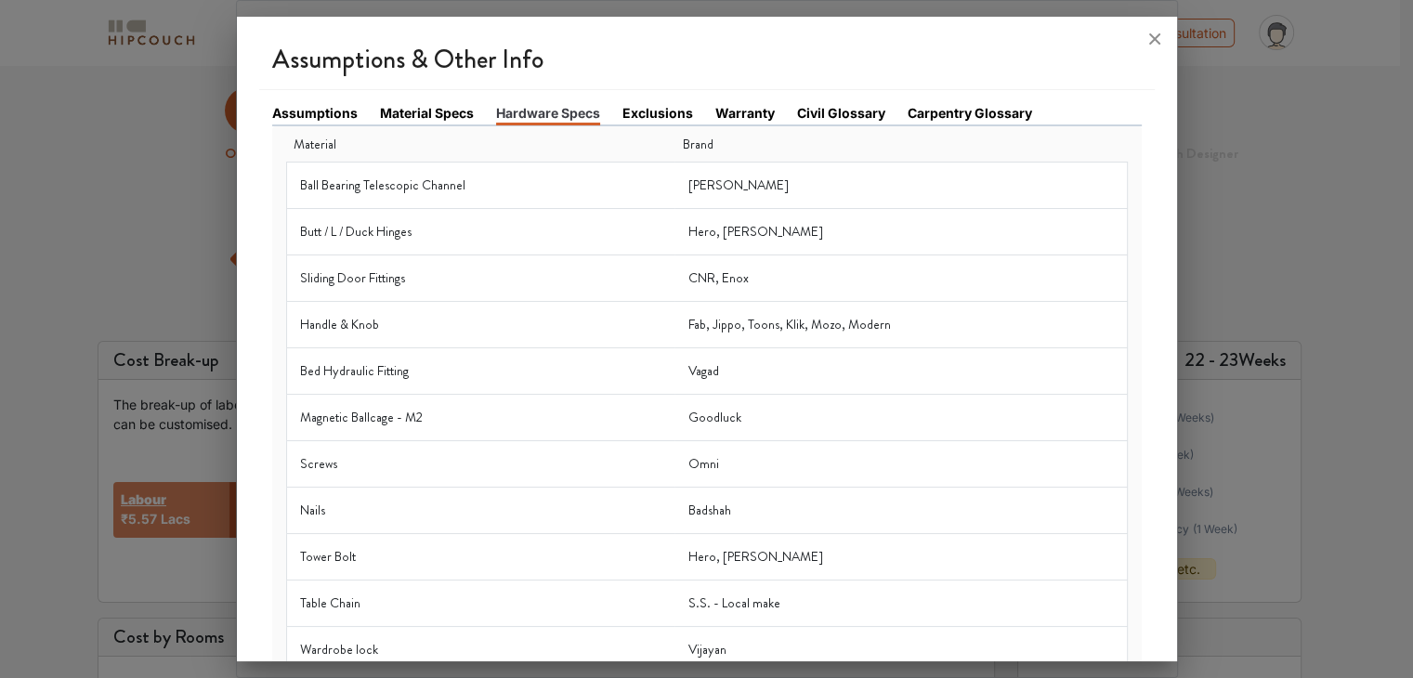
click at [759, 112] on link "Warranty" at bounding box center [745, 113] width 59 height 20
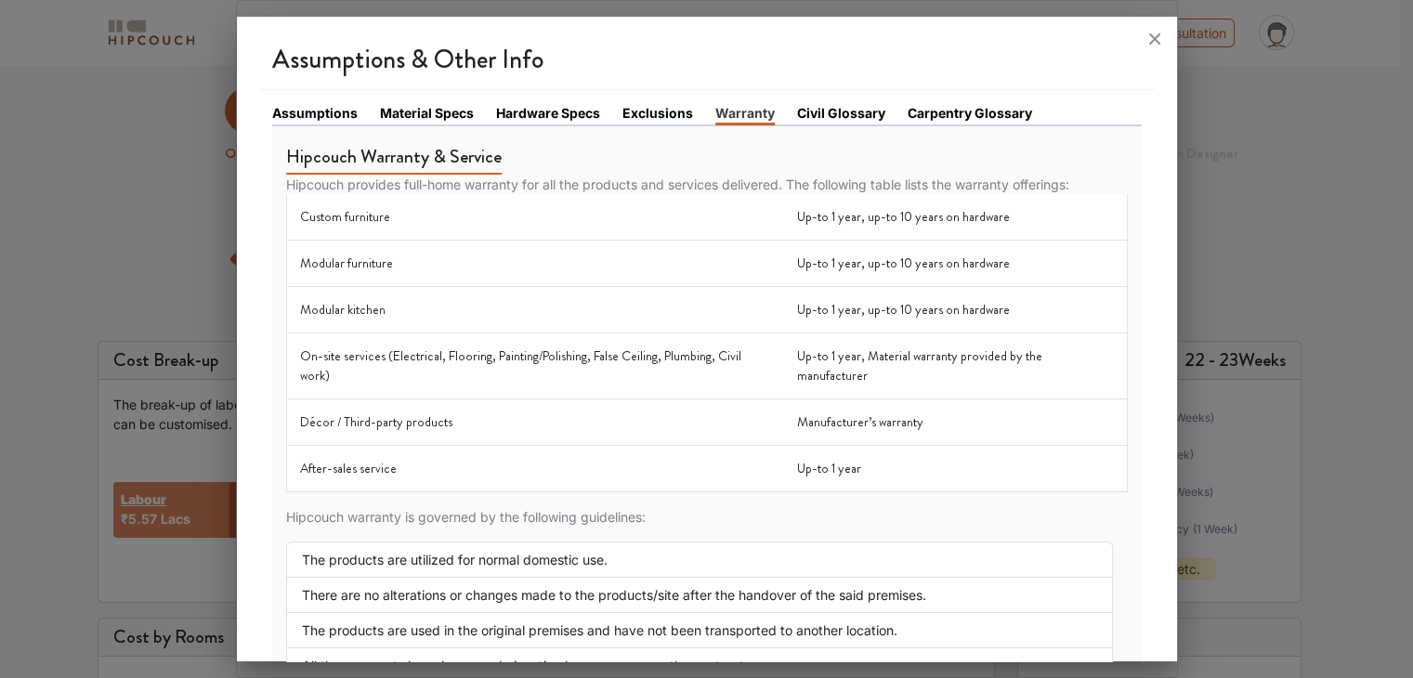
click at [803, 114] on link "Civil Glossary" at bounding box center [841, 113] width 88 height 20
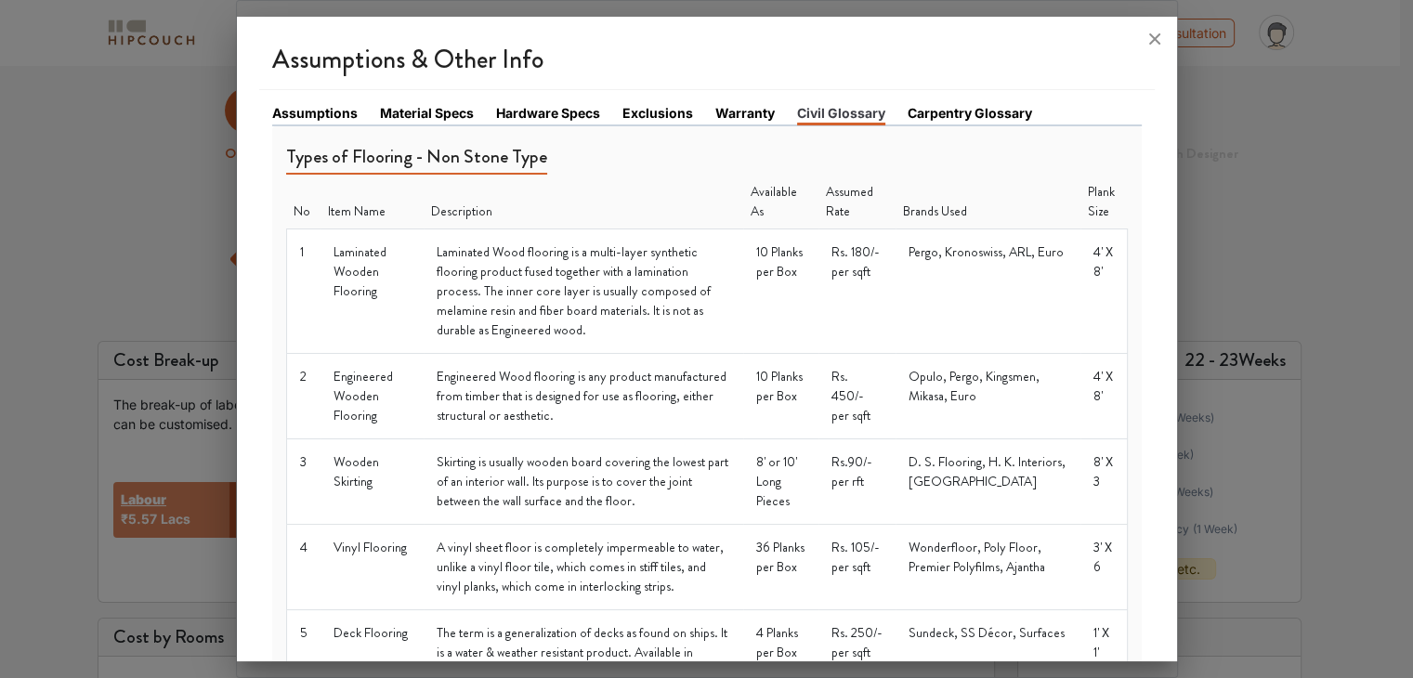
click at [953, 114] on link "Carpentry Glossary" at bounding box center [970, 113] width 125 height 20
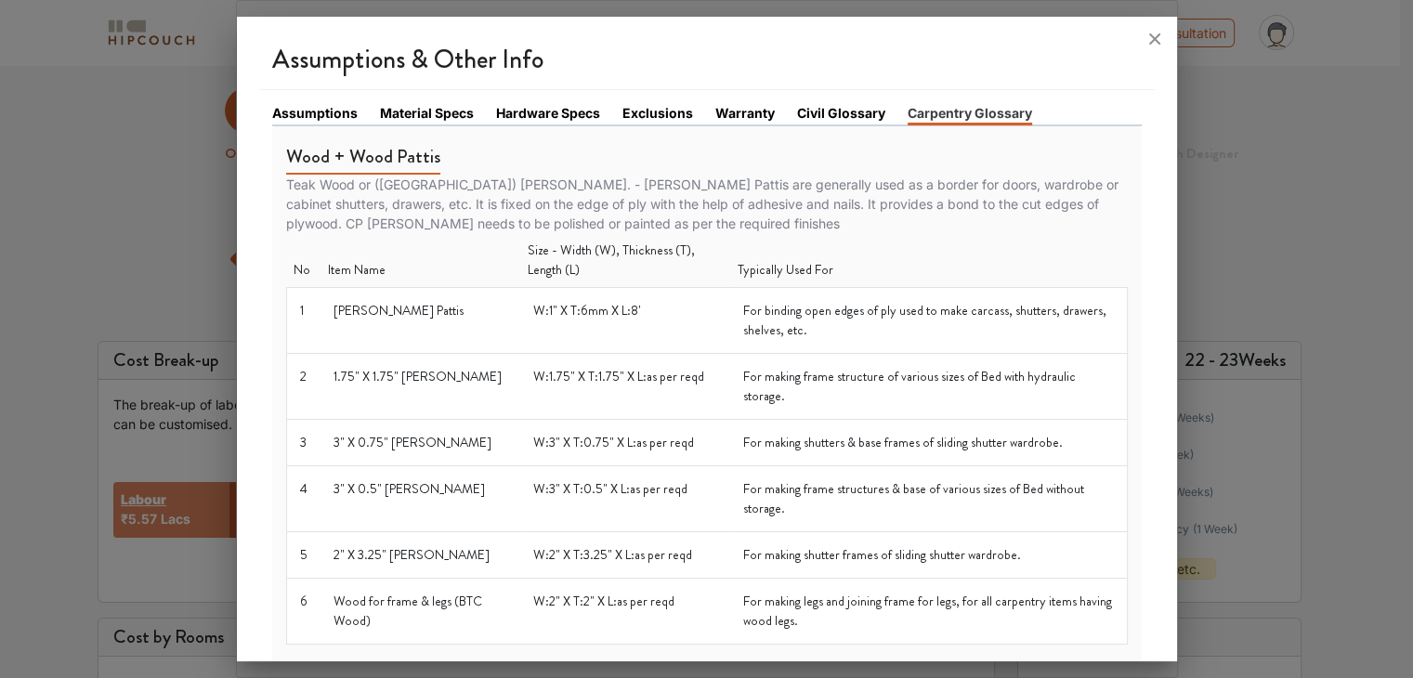
click at [192, 164] on div at bounding box center [706, 339] width 1413 height 678
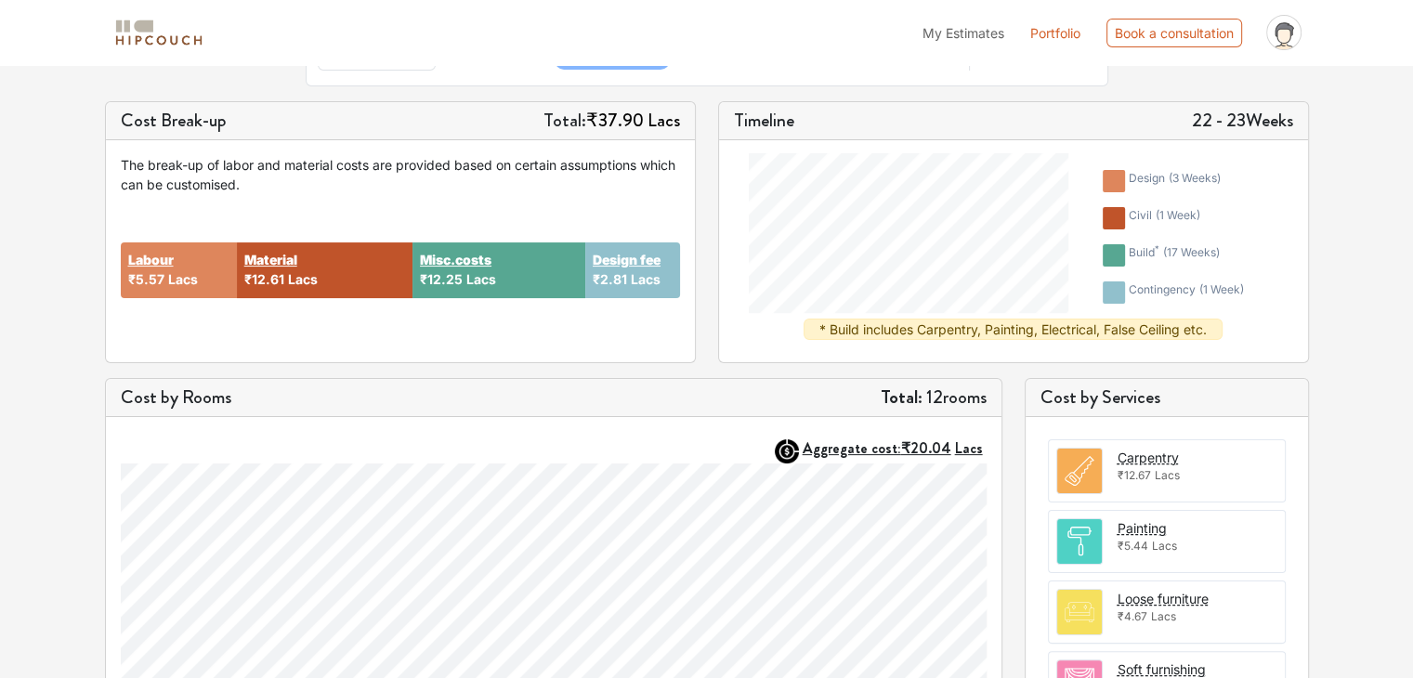
scroll to position [232, 0]
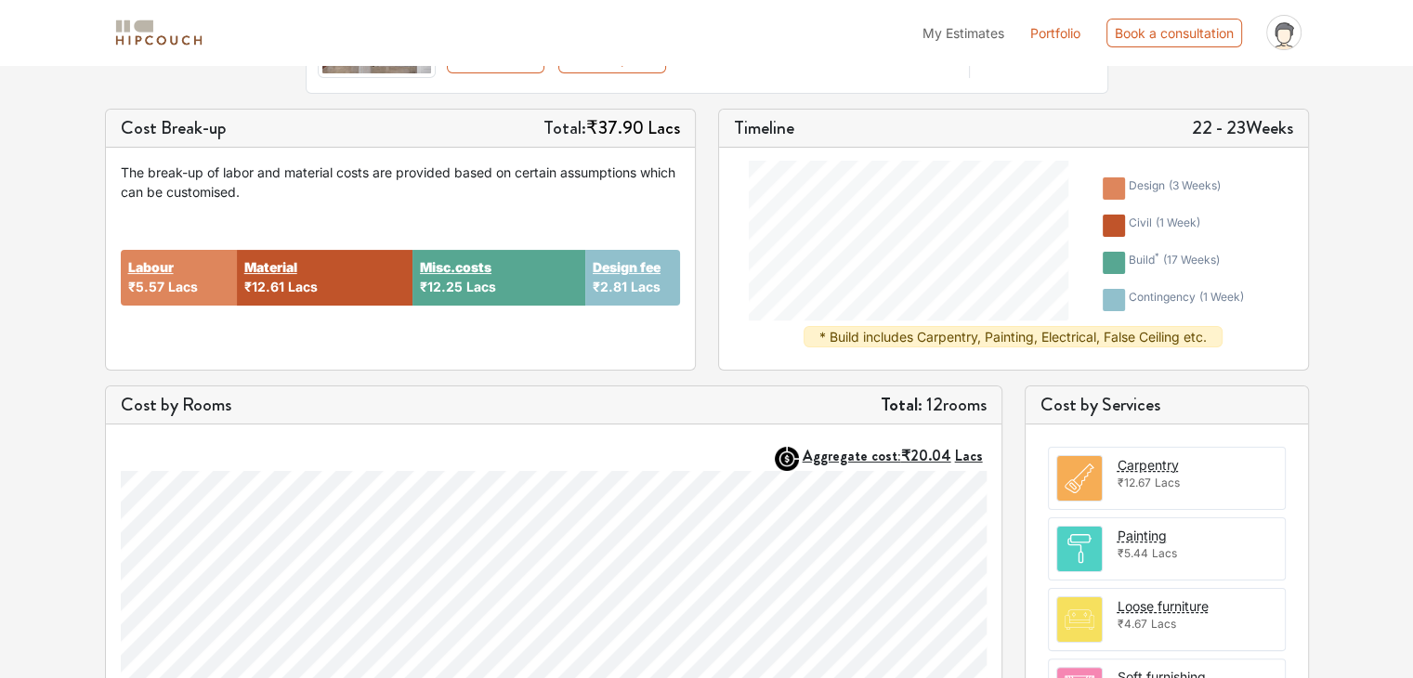
click at [305, 279] on span "Lacs" at bounding box center [303, 287] width 30 height 16
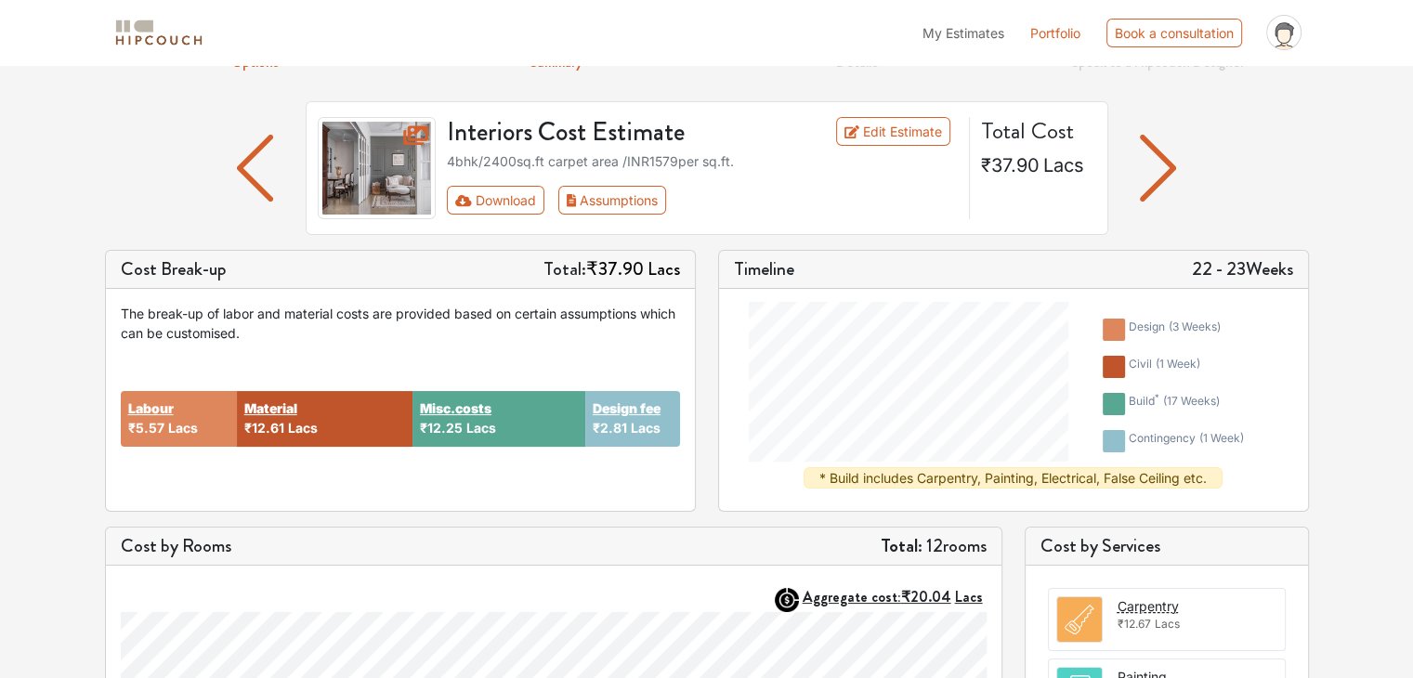
scroll to position [46, 0]
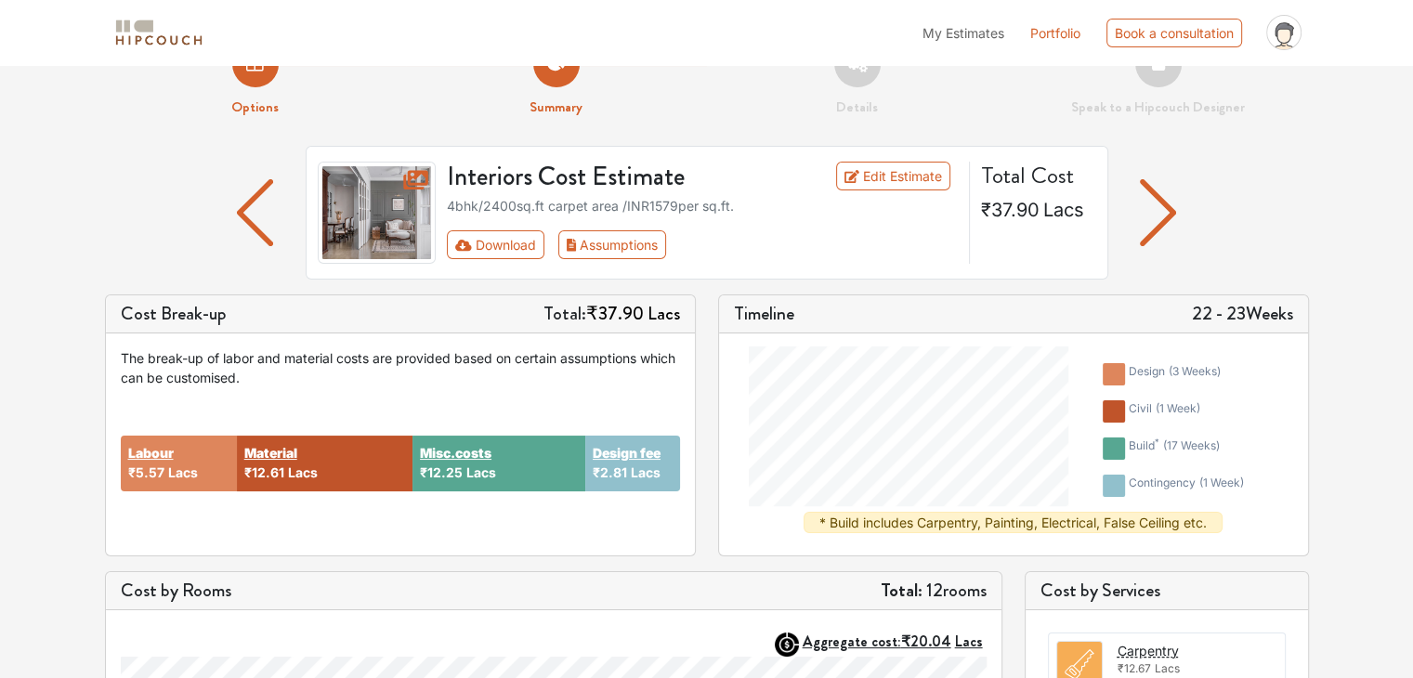
click at [1275, 217] on div "Interiors Cost Estimate Edit Estimate 4bhk / 2400 sq.ft carpet area /INR 1579 p…" at bounding box center [707, 220] width 1204 height 149
